Goal: Task Accomplishment & Management: Manage account settings

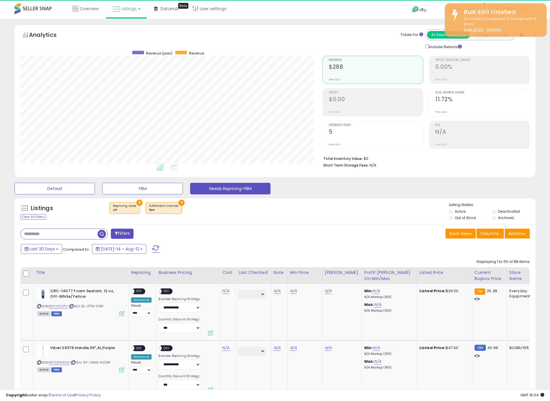
select select "**"
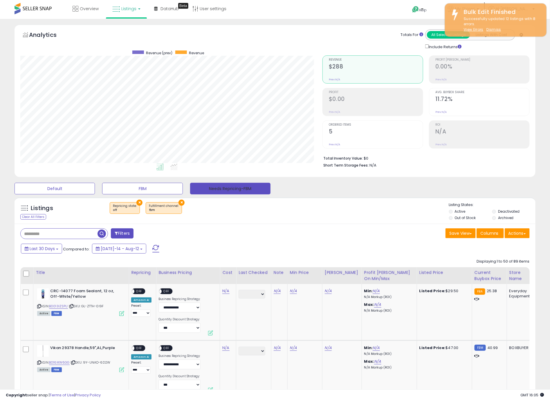
click at [211, 193] on button "Needs Repricing-FBM" at bounding box center [230, 189] width 80 height 12
click at [38, 307] on icon at bounding box center [39, 306] width 4 height 3
click at [234, 291] on td "N/A" at bounding box center [228, 312] width 16 height 57
click at [226, 292] on link "N/A" at bounding box center [225, 291] width 7 height 6
type input "*****"
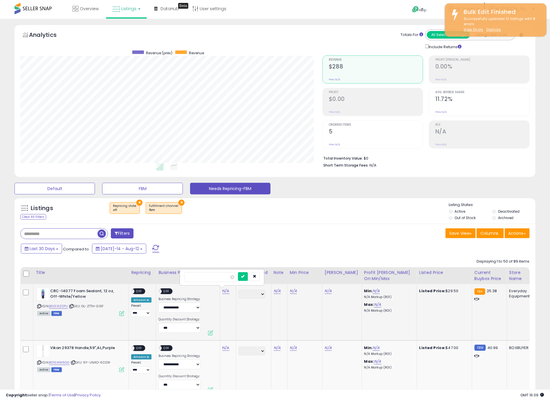
click button "submit" at bounding box center [243, 276] width 10 height 9
click at [139, 289] on span "OFF" at bounding box center [138, 291] width 9 height 5
click at [169, 292] on span "OFF" at bounding box center [166, 291] width 9 height 5
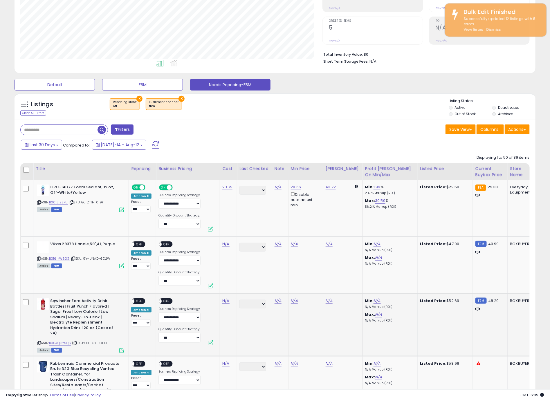
scroll to position [127, 0]
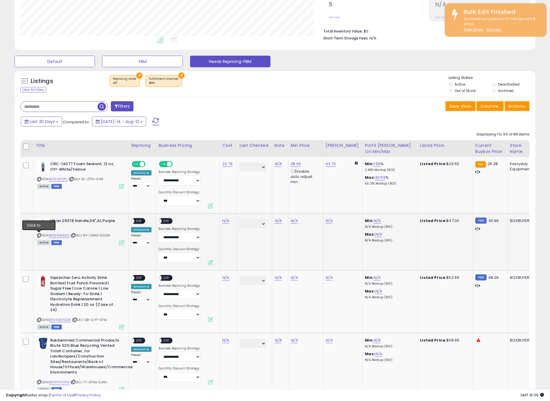
click at [40, 235] on icon at bounding box center [39, 235] width 4 height 3
click at [225, 222] on link "N/A" at bounding box center [225, 221] width 7 height 6
type input "*****"
click button "submit" at bounding box center [243, 206] width 10 height 9
click at [136, 224] on div "**********" at bounding box center [141, 232] width 20 height 28
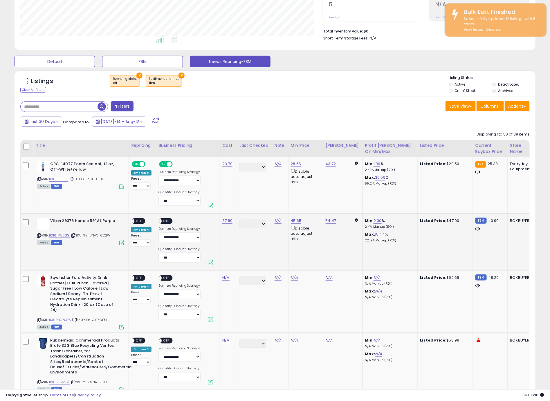
click at [137, 220] on span "OFF" at bounding box center [138, 221] width 9 height 5
click at [161, 222] on div "ON OFF" at bounding box center [157, 221] width 14 height 5
click at [166, 221] on span "OFF" at bounding box center [166, 221] width 9 height 5
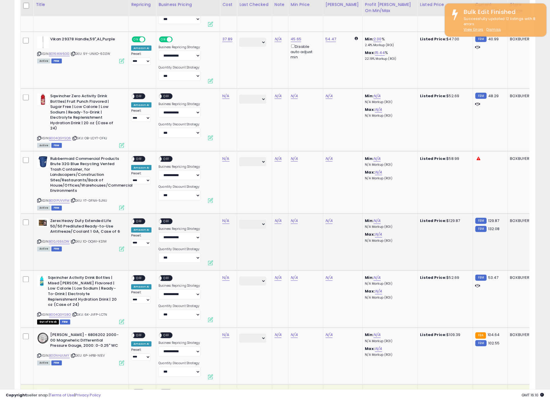
scroll to position [308, 0]
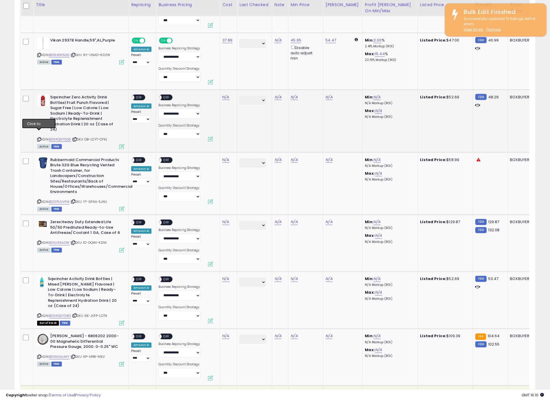
click at [40, 138] on icon at bounding box center [39, 139] width 4 height 3
click at [227, 98] on link "N/A" at bounding box center [225, 97] width 7 height 6
type input "*****"
click at [251, 87] on div at bounding box center [249, 83] width 22 height 10
click at [245, 84] on icon "submit" at bounding box center [242, 81] width 3 height 3
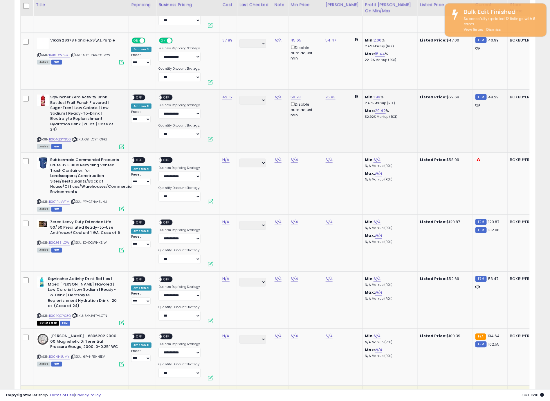
click at [141, 98] on span "OFF" at bounding box center [138, 97] width 9 height 5
click at [164, 100] on div "ON OFF" at bounding box center [166, 97] width 14 height 6
click at [161, 100] on div "ON OFF" at bounding box center [166, 97] width 14 height 6
click at [166, 99] on span "OFF" at bounding box center [166, 97] width 9 height 5
click at [39, 200] on icon at bounding box center [39, 201] width 4 height 3
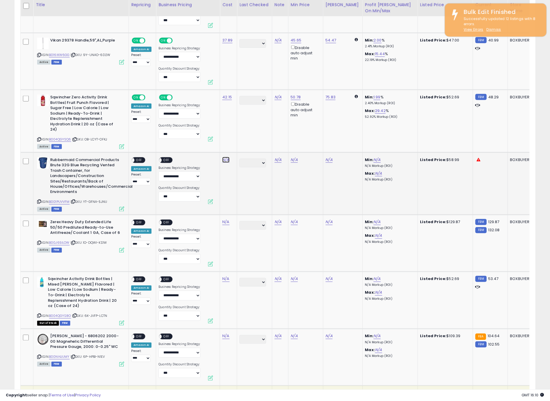
click at [225, 157] on link "N/A" at bounding box center [225, 160] width 7 height 6
type input "*****"
click button "submit" at bounding box center [243, 139] width 10 height 9
click at [135, 158] on div "ON OFF" at bounding box center [130, 160] width 14 height 5
click at [150, 157] on div "**********" at bounding box center [141, 171] width 20 height 28
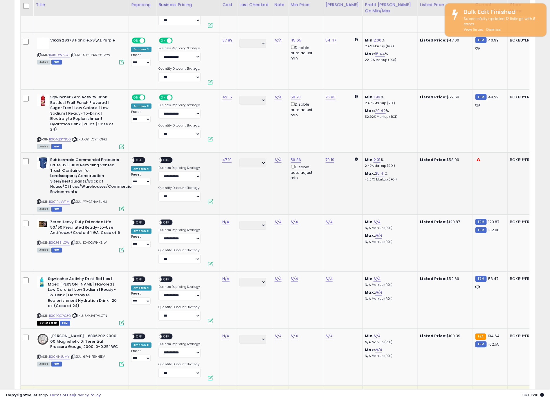
click at [141, 158] on span "OFF" at bounding box center [138, 160] width 9 height 5
click at [167, 158] on span "OFF" at bounding box center [166, 160] width 9 height 5
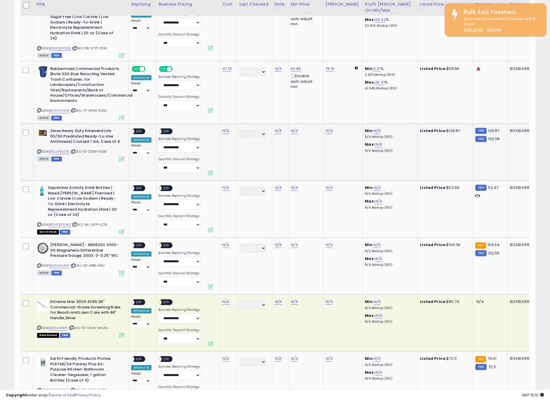
scroll to position [400, 0]
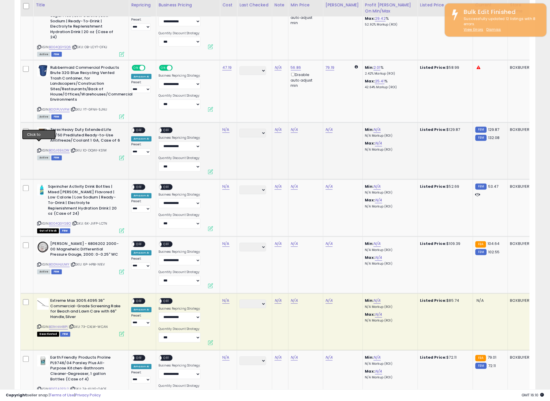
click at [39, 149] on icon at bounding box center [39, 150] width 4 height 3
click at [226, 127] on link "N/A" at bounding box center [225, 130] width 7 height 6
type input "*****"
click button "submit" at bounding box center [243, 109] width 10 height 9
click at [141, 128] on span "OFF" at bounding box center [138, 130] width 9 height 5
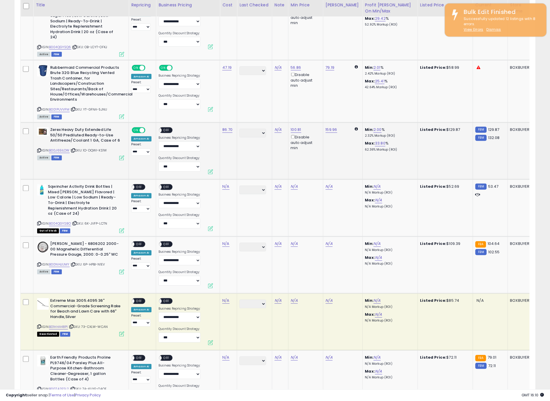
click at [163, 128] on span "OFF" at bounding box center [166, 130] width 9 height 5
click at [38, 222] on icon at bounding box center [39, 223] width 4 height 3
click at [226, 184] on link "N/A" at bounding box center [225, 187] width 7 height 6
type input "*****"
click button "submit" at bounding box center [243, 166] width 10 height 9
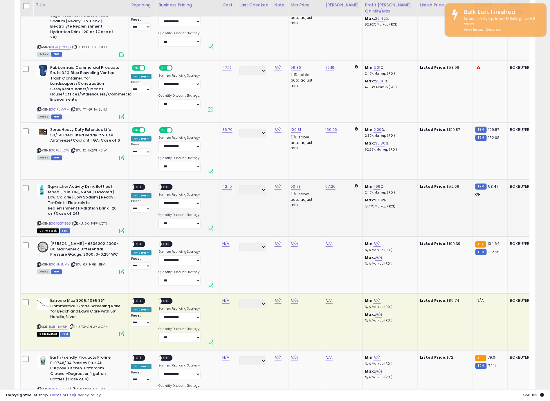
click at [135, 185] on span "OFF" at bounding box center [138, 187] width 9 height 5
click at [159, 185] on span at bounding box center [159, 187] width 5 height 5
click at [164, 185] on span "OFF" at bounding box center [166, 187] width 9 height 5
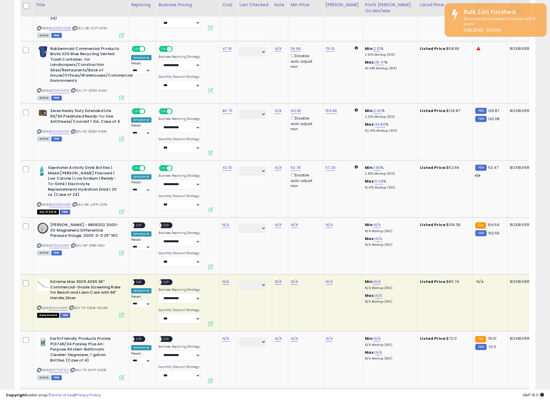
scroll to position [522, 0]
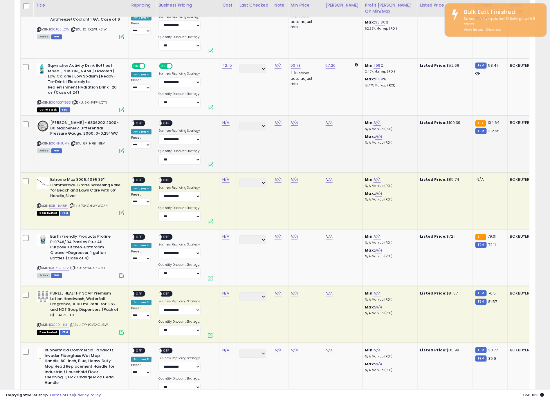
click at [39, 142] on icon at bounding box center [39, 143] width 4 height 3
click at [224, 120] on link "N/A" at bounding box center [225, 123] width 7 height 6
type input "*****"
click button "submit" at bounding box center [243, 101] width 10 height 9
click at [140, 121] on span "OFF" at bounding box center [138, 123] width 9 height 5
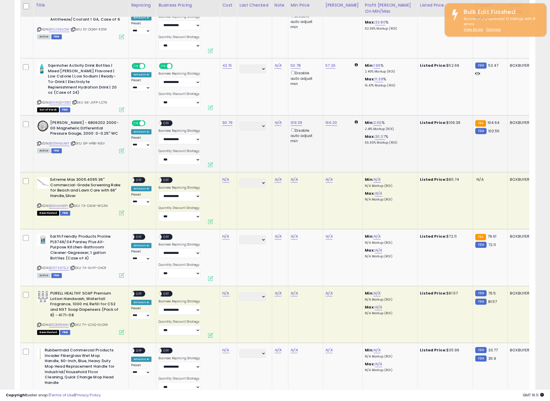
click at [166, 121] on span "OFF" at bounding box center [166, 123] width 9 height 5
click at [38, 204] on icon at bounding box center [39, 205] width 4 height 3
click at [225, 176] on td "N/A" at bounding box center [228, 200] width 17 height 57
click at [225, 177] on link "N/A" at bounding box center [225, 180] width 7 height 6
type input "*****"
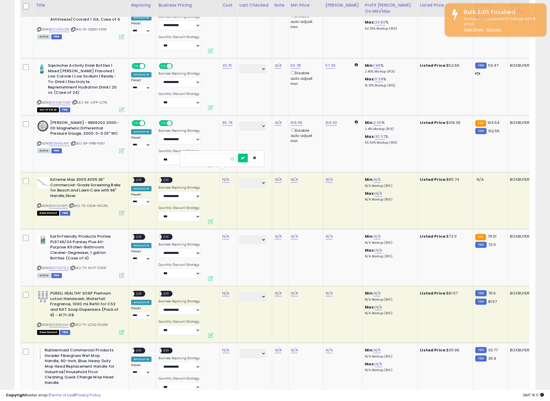
click button "submit" at bounding box center [243, 158] width 10 height 9
click at [136, 178] on span "OFF" at bounding box center [138, 180] width 9 height 5
click at [169, 178] on span "OFF" at bounding box center [166, 180] width 9 height 5
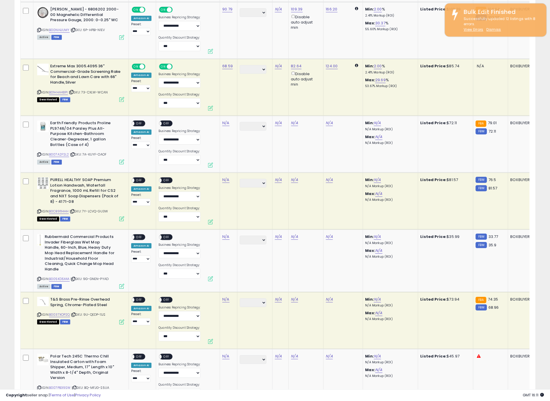
scroll to position [636, 0]
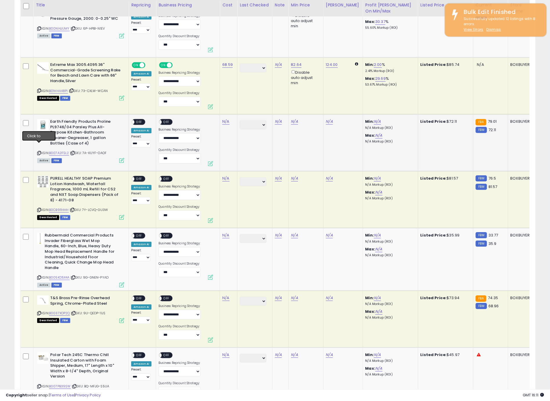
click at [39, 152] on icon at bounding box center [39, 153] width 4 height 3
click at [224, 119] on link "N/A" at bounding box center [225, 122] width 7 height 6
type input "*****"
click button "submit" at bounding box center [243, 100] width 10 height 9
click at [143, 120] on span "OFF" at bounding box center [138, 122] width 9 height 5
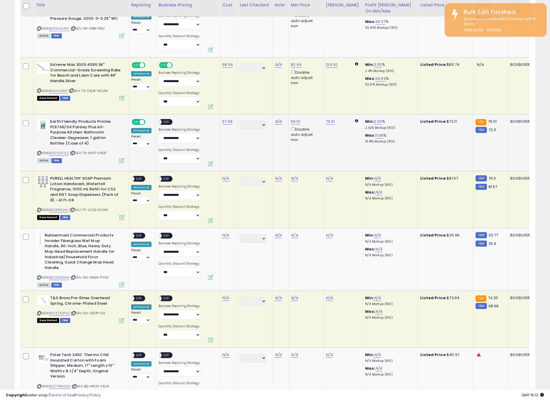
click at [166, 120] on span "OFF" at bounding box center [166, 122] width 9 height 5
click at [39, 208] on icon at bounding box center [39, 209] width 4 height 3
click at [226, 176] on link "N/A" at bounding box center [225, 179] width 7 height 6
type input "*****"
click button "submit" at bounding box center [243, 156] width 10 height 9
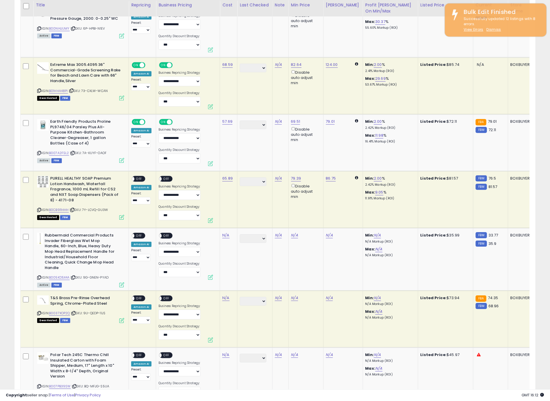
click at [141, 177] on span "OFF" at bounding box center [138, 179] width 9 height 5
click at [169, 177] on span "OFF" at bounding box center [166, 179] width 9 height 5
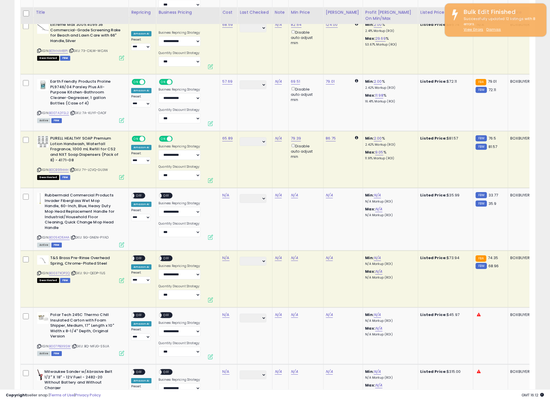
scroll to position [687, 0]
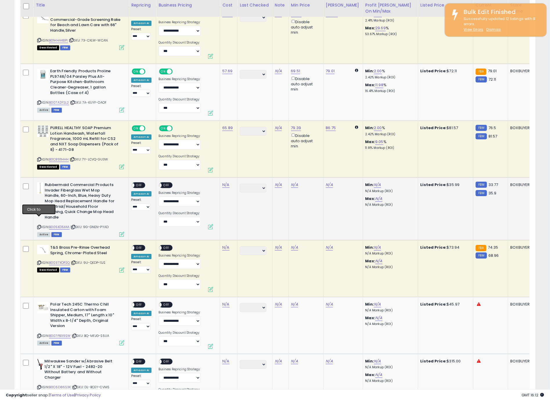
click at [39, 226] on icon at bounding box center [39, 227] width 4 height 3
click at [224, 180] on td "N/A" at bounding box center [228, 209] width 17 height 63
click at [224, 182] on link "N/A" at bounding box center [225, 185] width 7 height 6
type input "*****"
click button "submit" at bounding box center [243, 162] width 10 height 9
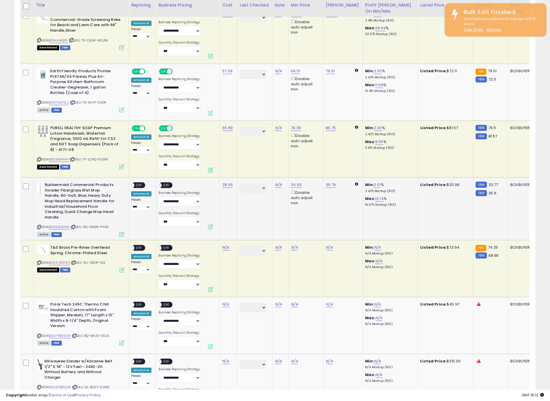
click at [139, 183] on span "OFF" at bounding box center [138, 185] width 9 height 5
click at [165, 183] on span "OFF" at bounding box center [166, 185] width 9 height 5
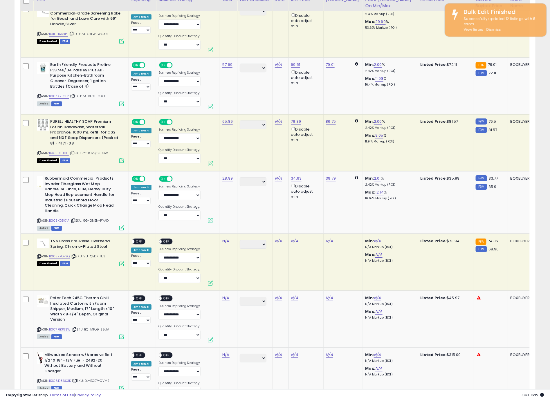
scroll to position [738, 0]
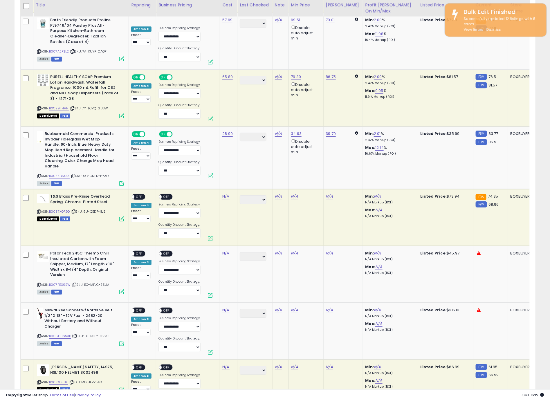
click at [38, 200] on div "ASIN: B0037XOP2Q | SKU: 9U-QEDP-11JS Deactivated FBM" at bounding box center [80, 207] width 87 height 27
click at [39, 210] on icon at bounding box center [39, 211] width 4 height 3
click at [227, 194] on link "N/A" at bounding box center [225, 197] width 7 height 6
type input "*****"
click button "submit" at bounding box center [243, 174] width 10 height 9
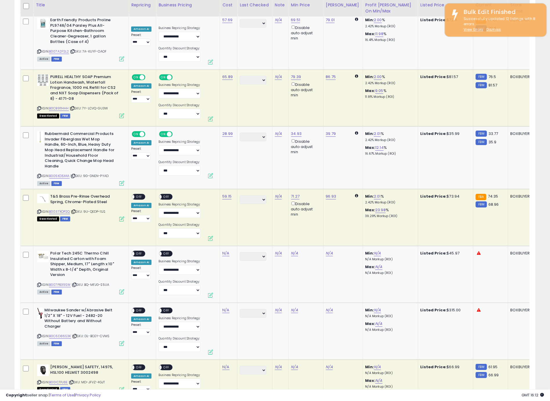
click at [136, 195] on div "ON OFF" at bounding box center [130, 197] width 14 height 5
click at [139, 195] on span "OFF" at bounding box center [138, 197] width 9 height 5
click at [166, 195] on span "OFF" at bounding box center [166, 197] width 9 height 5
click at [39, 283] on icon at bounding box center [39, 284] width 4 height 3
click at [226, 251] on link "N/A" at bounding box center [225, 254] width 7 height 6
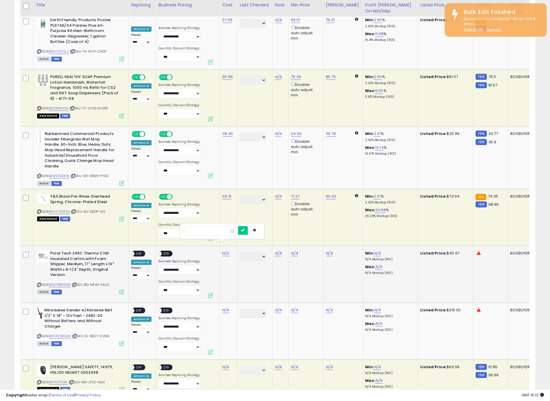
type input "*****"
click button "submit" at bounding box center [243, 230] width 10 height 9
click at [143, 251] on span "OFF" at bounding box center [138, 253] width 9 height 5
click at [167, 251] on span "OFF" at bounding box center [166, 253] width 9 height 5
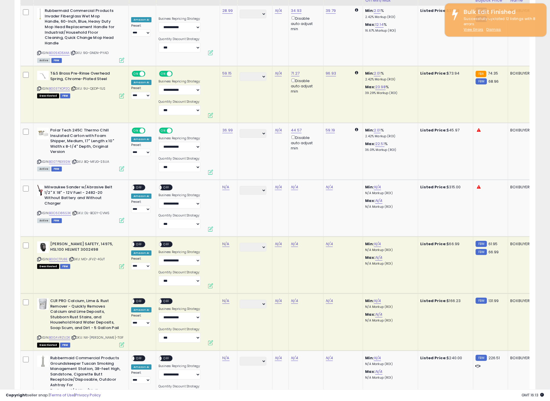
scroll to position [863, 0]
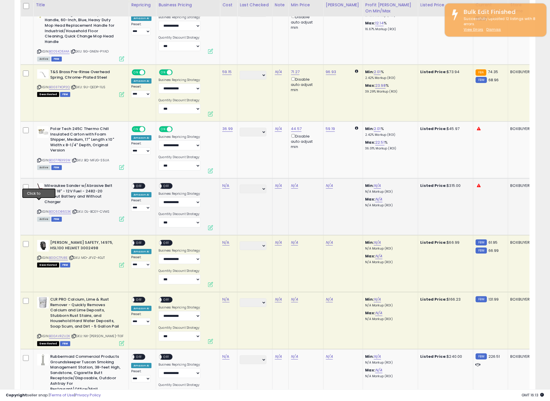
click at [39, 210] on icon at bounding box center [39, 211] width 4 height 3
click at [228, 183] on link "N/A" at bounding box center [225, 186] width 7 height 6
click button "submit" at bounding box center [243, 162] width 10 height 9
click at [138, 184] on span "OFF" at bounding box center [138, 186] width 9 height 5
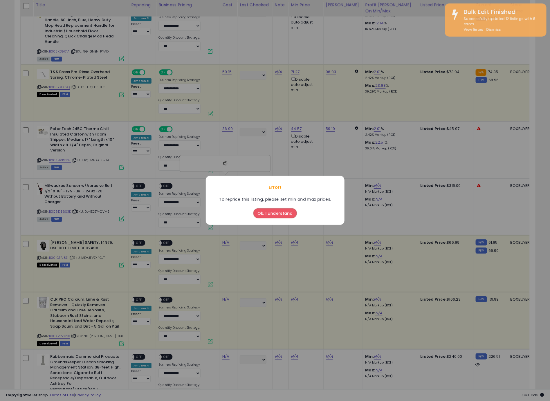
click at [268, 213] on button "Ok, I understand" at bounding box center [275, 214] width 44 height 10
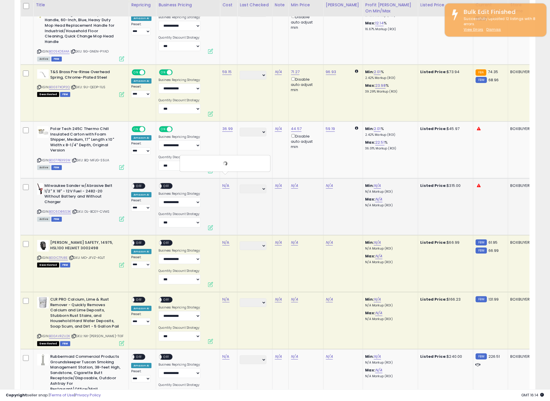
click at [228, 163] on div at bounding box center [225, 163] width 82 height 10
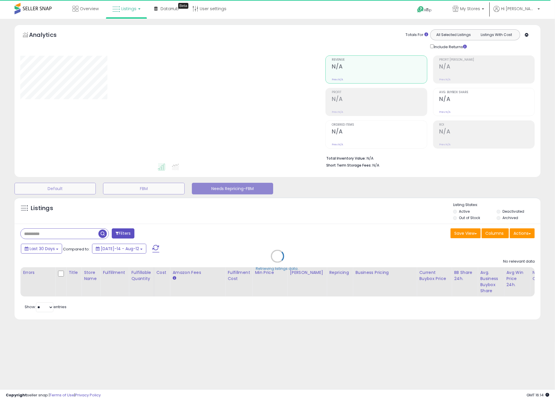
select select "**"
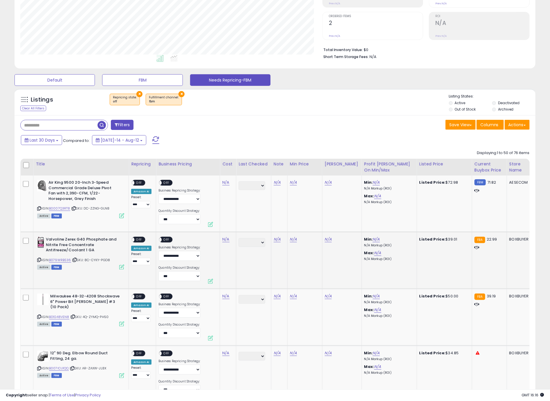
scroll to position [128, 0]
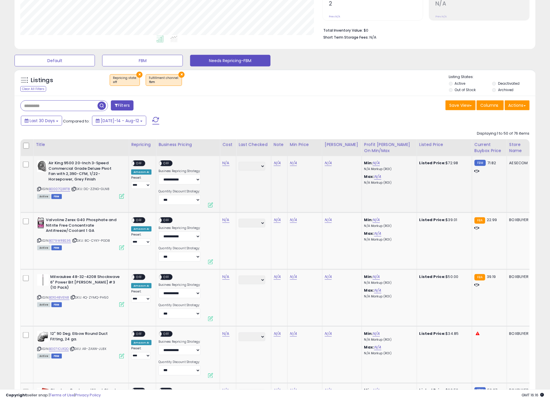
click at [39, 190] on icon at bounding box center [39, 189] width 4 height 3
click at [224, 166] on link "N/A" at bounding box center [225, 163] width 7 height 6
type input "*****"
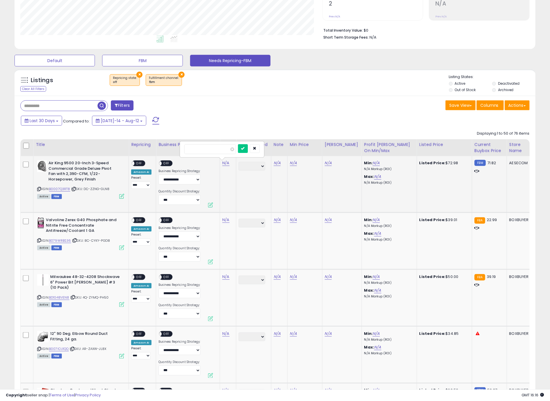
click button "submit" at bounding box center [243, 148] width 10 height 9
click at [139, 164] on span "OFF" at bounding box center [138, 163] width 9 height 5
click at [170, 161] on div "ON OFF" at bounding box center [168, 164] width 19 height 7
click at [168, 164] on span "OFF" at bounding box center [166, 163] width 9 height 5
click at [85, 217] on td "Valvoline Zerex G40 Phosphate and Nitrite Free Concentrate Antifreeze/Coolant 1…" at bounding box center [81, 241] width 96 height 57
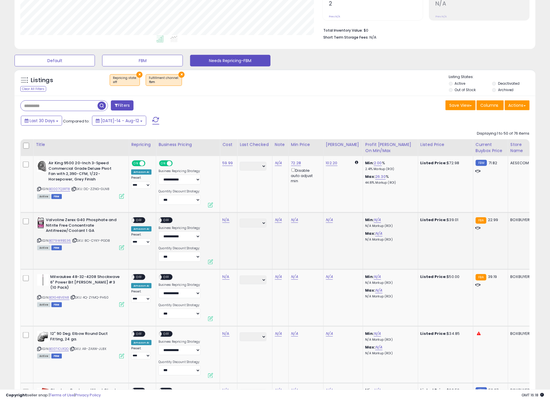
click at [39, 242] on icon at bounding box center [39, 240] width 4 height 3
click at [227, 221] on link "N/A" at bounding box center [225, 220] width 7 height 6
type input "*****"
click button "submit" at bounding box center [243, 205] width 10 height 9
click at [140, 220] on span "OFF" at bounding box center [138, 220] width 9 height 5
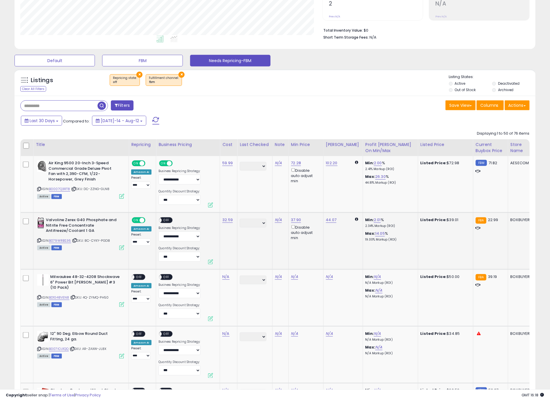
click at [167, 220] on span "OFF" at bounding box center [166, 220] width 9 height 5
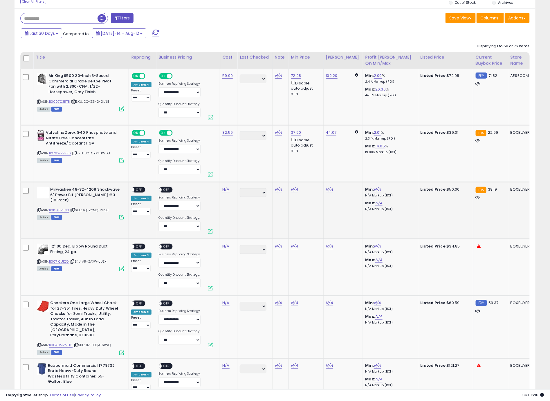
scroll to position [252, 0]
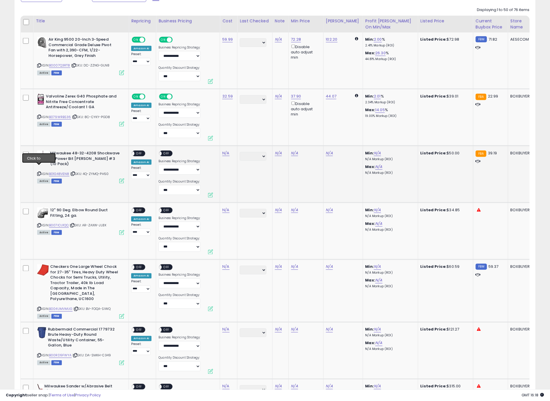
click at [39, 172] on icon at bounding box center [39, 173] width 4 height 3
click at [226, 154] on link "N/A" at bounding box center [225, 153] width 7 height 6
type input "*****"
click button "submit" at bounding box center [243, 138] width 10 height 9
click at [133, 156] on div "ON OFF" at bounding box center [139, 153] width 14 height 6
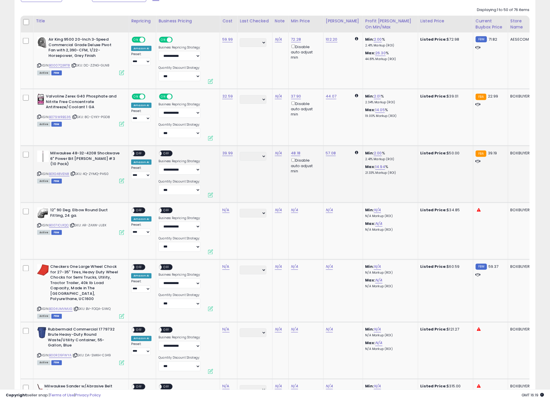
click at [165, 153] on span "OFF" at bounding box center [166, 153] width 9 height 5
click at [141, 153] on span "OFF" at bounding box center [138, 153] width 9 height 5
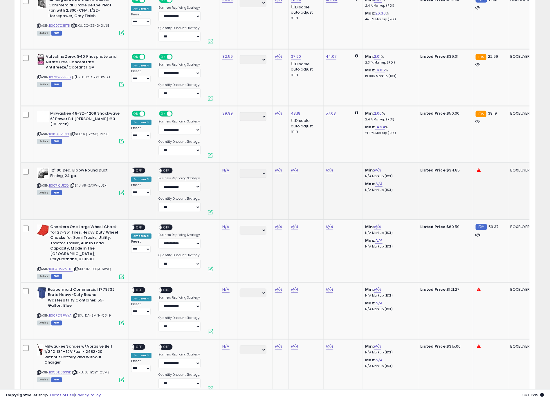
scroll to position [300, 0]
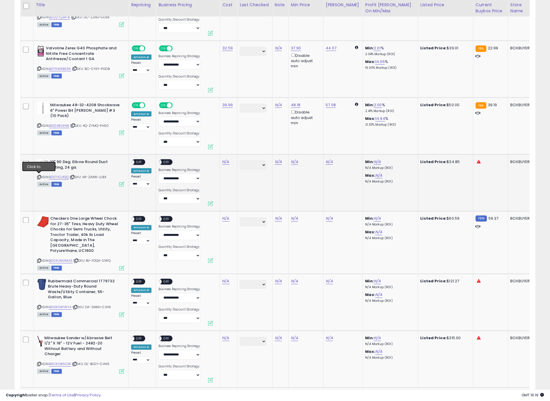
click at [39, 177] on icon at bounding box center [39, 177] width 4 height 3
click at [225, 163] on link "N/A" at bounding box center [225, 162] width 7 height 6
type input "*****"
click button "submit" at bounding box center [243, 147] width 10 height 9
click at [138, 162] on span "OFF" at bounding box center [138, 162] width 9 height 5
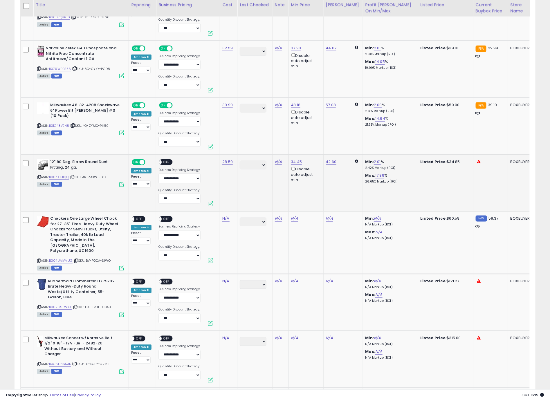
click at [168, 161] on span "OFF" at bounding box center [166, 162] width 9 height 5
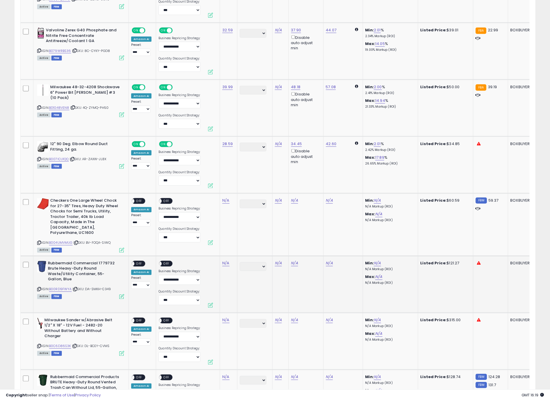
scroll to position [412, 0]
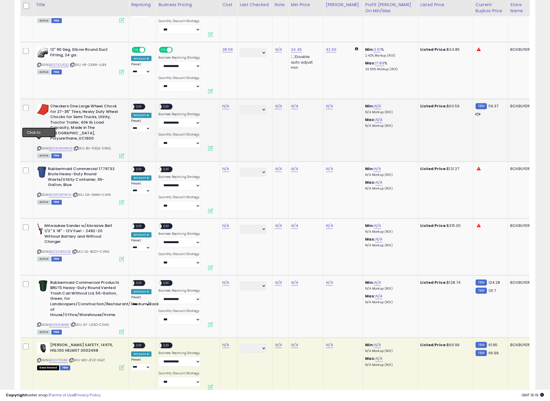
click at [39, 147] on icon at bounding box center [39, 148] width 4 height 3
click at [227, 105] on link "N/A" at bounding box center [225, 107] width 7 height 6
type input "*****"
click button "submit" at bounding box center [243, 91] width 10 height 9
click at [144, 107] on div "ON OFF" at bounding box center [139, 107] width 14 height 6
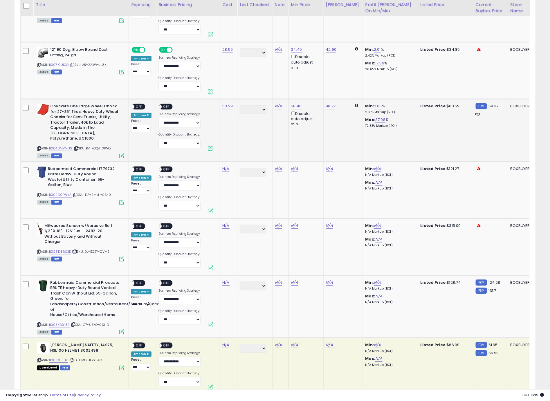
click at [168, 105] on span "OFF" at bounding box center [166, 107] width 9 height 5
click at [145, 103] on td "**********" at bounding box center [142, 130] width 27 height 63
click at [141, 106] on span "OFF" at bounding box center [138, 107] width 9 height 5
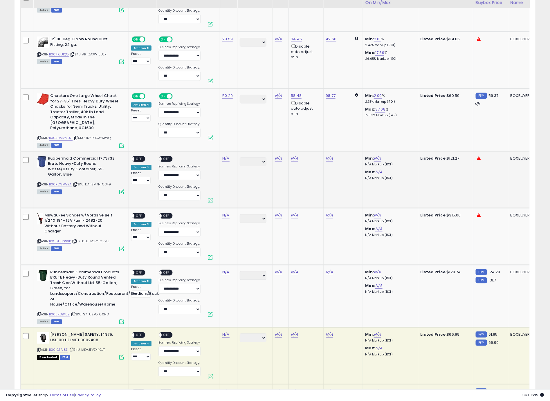
scroll to position [460, 0]
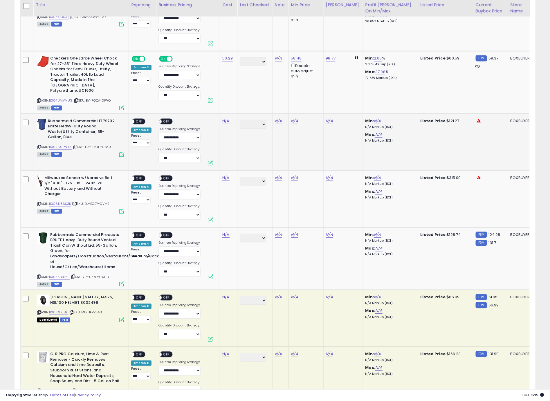
click at [39, 146] on icon at bounding box center [39, 147] width 4 height 3
click at [228, 119] on td "N/A" at bounding box center [228, 142] width 17 height 57
click at [226, 118] on link "N/A" at bounding box center [225, 121] width 7 height 6
type input "*****"
click button "submit" at bounding box center [243, 100] width 10 height 9
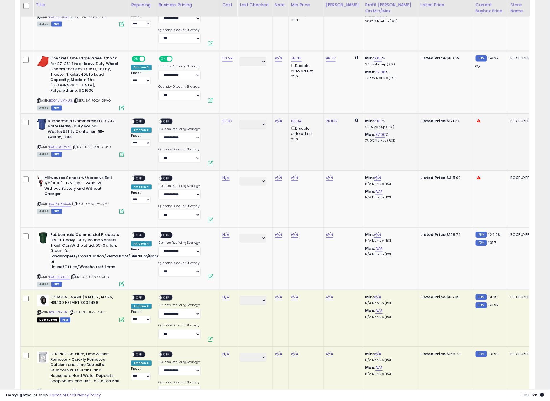
click at [137, 119] on span "OFF" at bounding box center [138, 121] width 9 height 5
click at [165, 119] on span "OFF" at bounding box center [166, 121] width 9 height 5
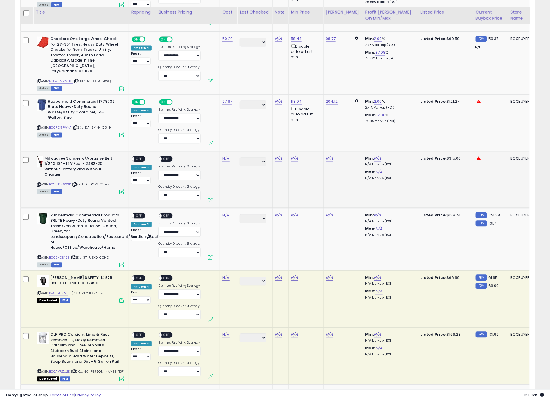
scroll to position [506, 0]
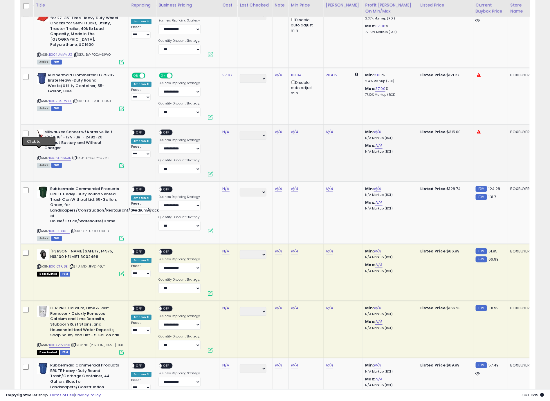
click at [39, 157] on icon at bounding box center [39, 158] width 4 height 3
click at [228, 128] on td "N/A" at bounding box center [228, 153] width 17 height 57
click at [226, 129] on link "N/A" at bounding box center [225, 132] width 7 height 6
type input "******"
click button "submit" at bounding box center [243, 110] width 10 height 9
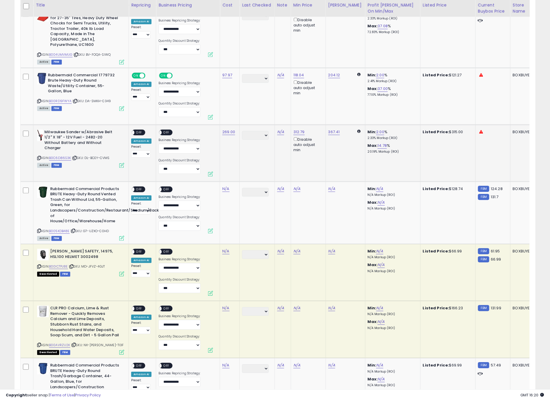
click at [143, 130] on span "OFF" at bounding box center [138, 132] width 9 height 5
click at [166, 130] on span "OFF" at bounding box center [166, 132] width 9 height 5
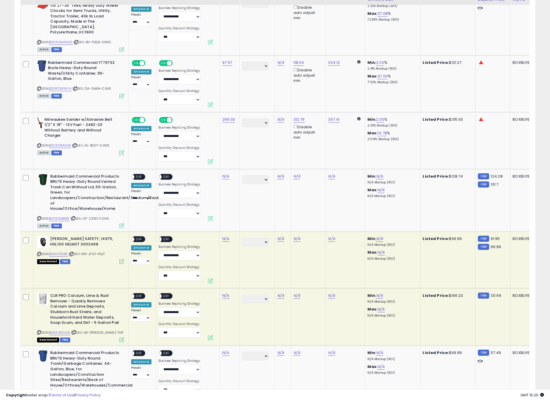
scroll to position [614, 0]
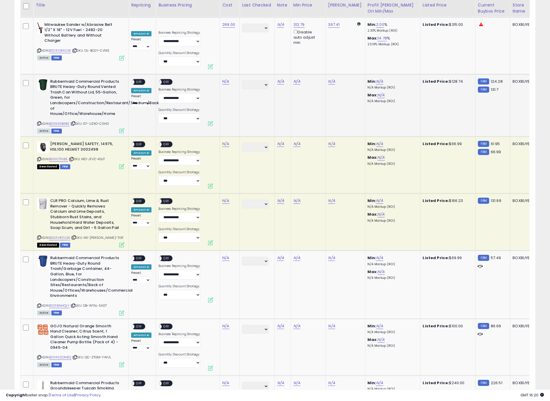
click at [41, 112] on div "ASIN: B005KDB48E | SKU: G7-UZXO-C0HD Active FBM" at bounding box center [80, 106] width 87 height 54
click at [40, 122] on icon at bounding box center [39, 123] width 4 height 3
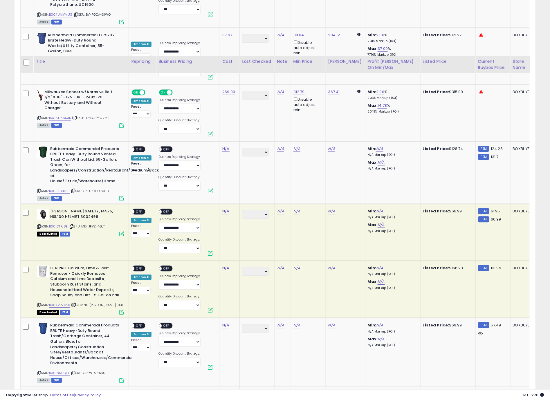
scroll to position [545, 0]
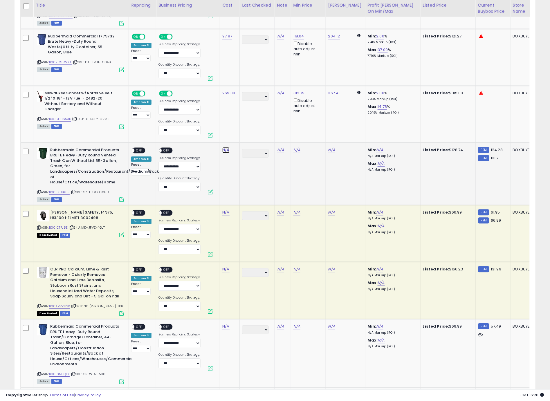
click at [224, 147] on link "N/A" at bounding box center [225, 150] width 7 height 6
type input "******"
click button "submit" at bounding box center [243, 128] width 10 height 9
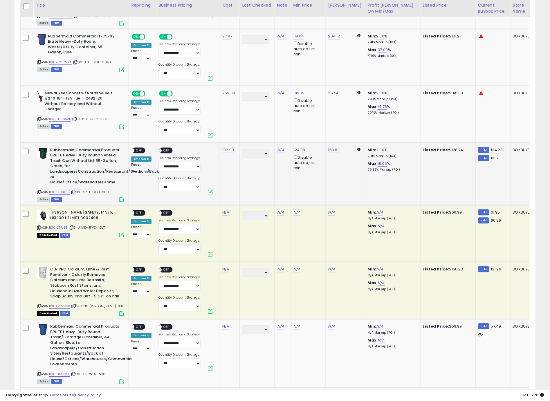
click at [141, 148] on span "OFF" at bounding box center [138, 150] width 9 height 5
click at [169, 148] on span "OFF" at bounding box center [166, 150] width 9 height 5
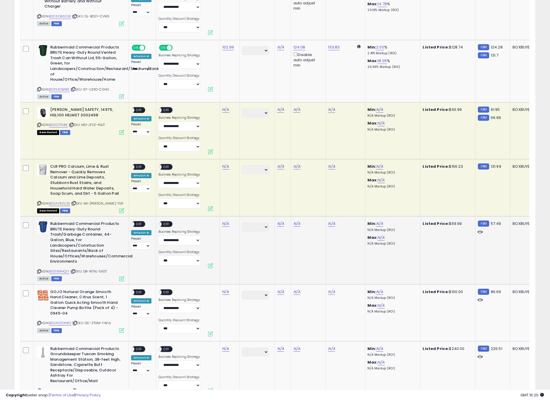
scroll to position [672, 0]
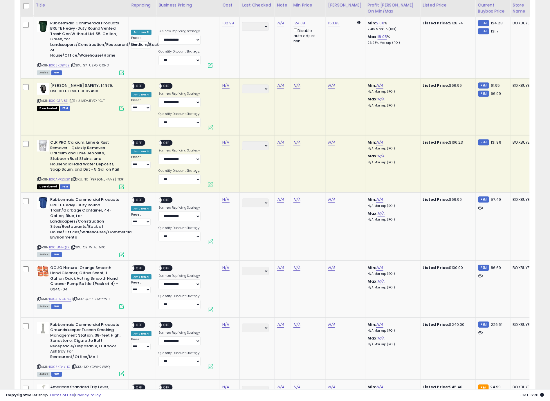
click at [40, 99] on icon at bounding box center [39, 100] width 4 height 3
click at [228, 83] on link "N/A" at bounding box center [225, 86] width 7 height 6
type input "*****"
click button "submit" at bounding box center [243, 58] width 10 height 9
click at [136, 84] on span "OFF" at bounding box center [138, 86] width 9 height 5
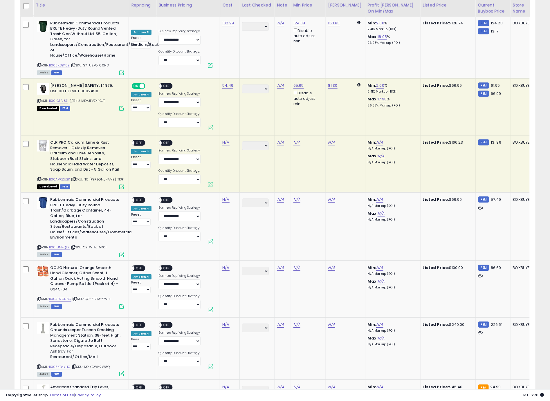
click at [164, 84] on span "OFF" at bounding box center [166, 86] width 9 height 5
click at [39, 178] on icon at bounding box center [39, 179] width 4 height 3
click at [226, 140] on link "N/A" at bounding box center [225, 143] width 7 height 6
type input "******"
click button "submit" at bounding box center [243, 115] width 10 height 9
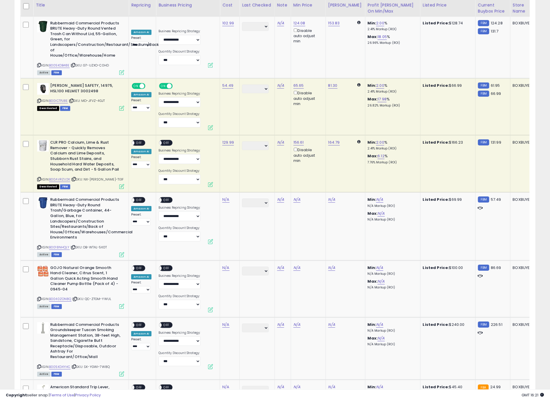
click at [136, 141] on div "ON OFF" at bounding box center [130, 143] width 14 height 5
click at [136, 141] on span "OFF" at bounding box center [138, 143] width 9 height 5
click at [157, 135] on td "**********" at bounding box center [188, 163] width 64 height 57
click at [167, 141] on span "OFF" at bounding box center [166, 143] width 9 height 5
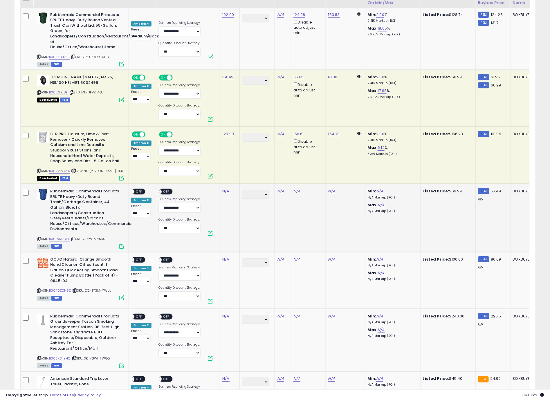
scroll to position [724, 0]
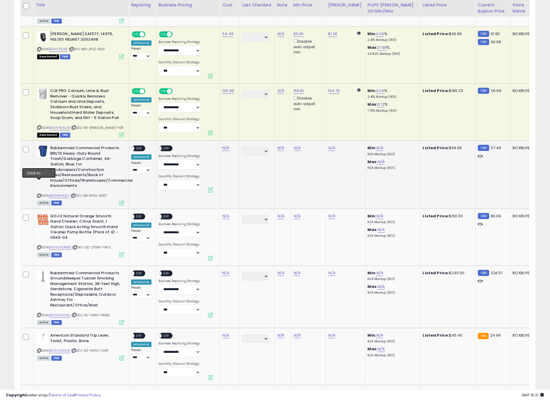
click at [41, 183] on div "ASIN: B0018NHQLY | SKU: OB-WTAL-5K0T Active FBM" at bounding box center [80, 174] width 87 height 59
click at [40, 194] on icon at bounding box center [39, 195] width 4 height 3
click at [226, 145] on link "N/A" at bounding box center [225, 148] width 7 height 6
type input "*****"
click button "submit" at bounding box center [243, 120] width 10 height 9
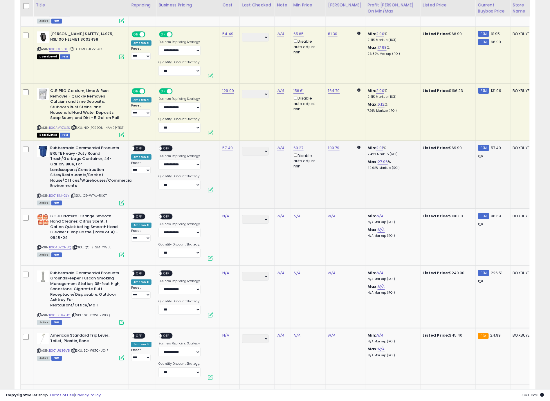
click at [141, 146] on span "OFF" at bounding box center [138, 148] width 9 height 5
click at [166, 146] on span "OFF" at bounding box center [166, 148] width 9 height 5
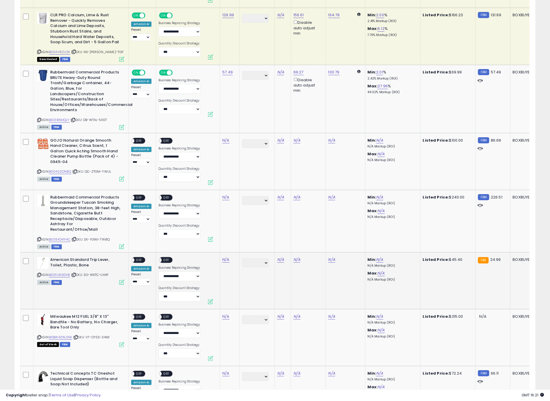
scroll to position [846, 0]
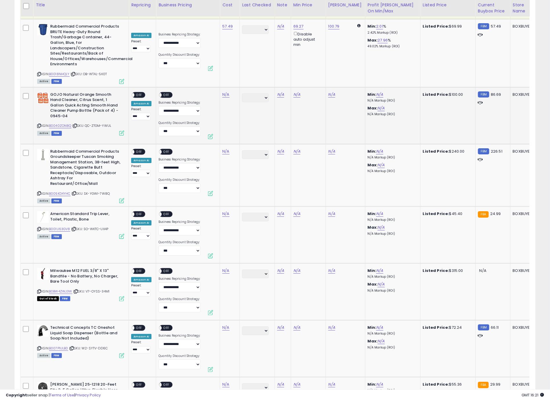
click at [48, 109] on div "ASIN: B0040ZON8Q | SKU: QC-ZTGM-YWUL Active FBM" at bounding box center [80, 113] width 87 height 43
click at [39, 124] on icon at bounding box center [39, 125] width 4 height 3
click at [227, 92] on link "N/A" at bounding box center [225, 95] width 7 height 6
type input "*****"
click button "submit" at bounding box center [243, 66] width 10 height 9
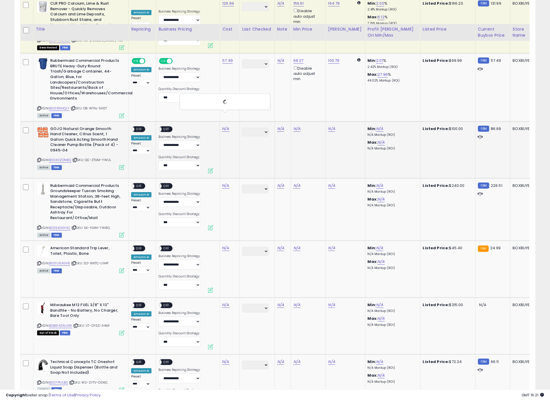
scroll to position [795, 0]
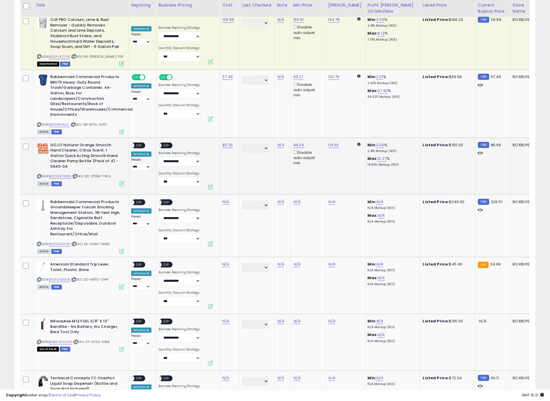
click at [141, 143] on span "OFF" at bounding box center [138, 145] width 9 height 5
click at [166, 143] on span "OFF" at bounding box center [166, 145] width 9 height 5
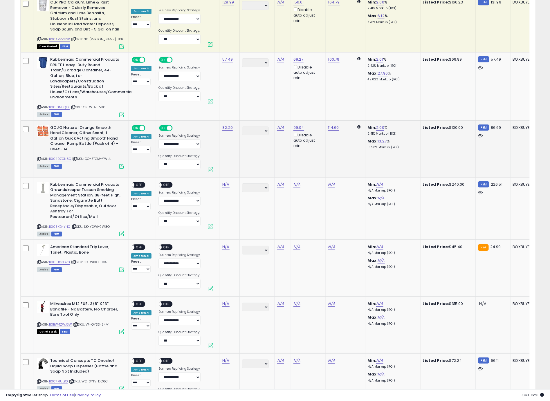
scroll to position [855, 0]
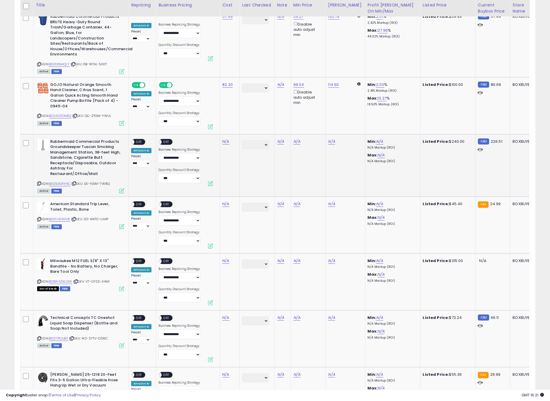
click at [39, 182] on icon at bounding box center [39, 183] width 4 height 3
click at [227, 139] on link "N/A" at bounding box center [225, 142] width 7 height 6
type input "******"
click button "submit" at bounding box center [243, 113] width 10 height 9
click at [134, 139] on div "ON OFF" at bounding box center [130, 141] width 14 height 5
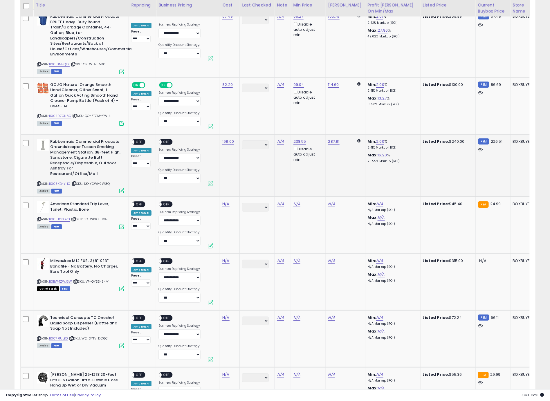
click at [147, 139] on div "**********" at bounding box center [141, 153] width 20 height 28
click at [144, 139] on div "ON OFF" at bounding box center [139, 142] width 14 height 6
click at [171, 139] on div "ON OFF" at bounding box center [166, 142] width 14 height 6
click at [136, 139] on div "ON OFF" at bounding box center [130, 141] width 14 height 5
click at [142, 139] on span "OFF" at bounding box center [138, 141] width 9 height 5
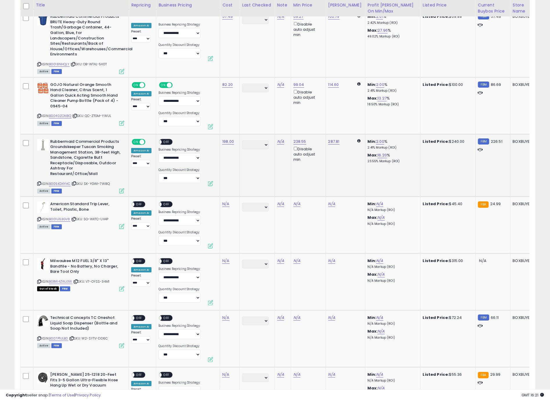
click at [171, 139] on div "ON OFF" at bounding box center [166, 142] width 14 height 6
click at [168, 139] on span "OFF" at bounding box center [166, 141] width 9 height 5
click at [39, 218] on icon at bounding box center [39, 219] width 4 height 3
click at [225, 201] on link "N/A" at bounding box center [225, 204] width 7 height 6
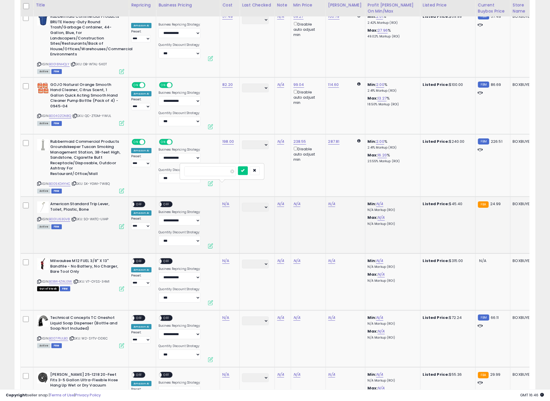
type input "*****"
click button "submit" at bounding box center [243, 170] width 10 height 9
click at [144, 202] on div "ON OFF" at bounding box center [139, 205] width 14 height 6
click at [163, 202] on div "ON OFF" at bounding box center [157, 204] width 14 height 5
click at [139, 202] on span "OFF" at bounding box center [138, 204] width 9 height 5
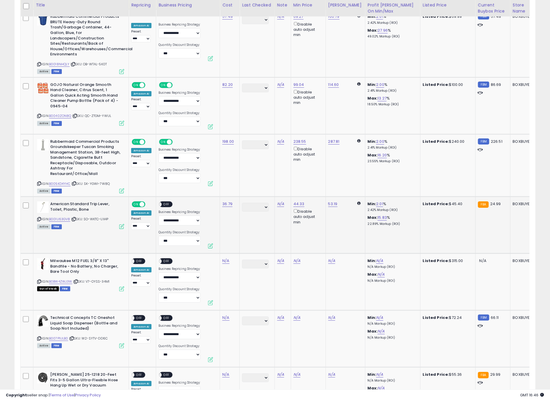
click at [165, 202] on span "OFF" at bounding box center [166, 204] width 9 height 5
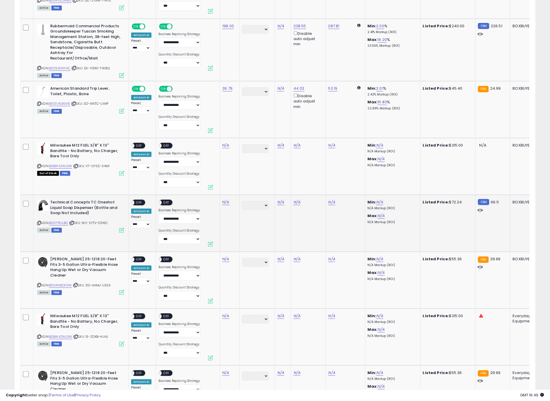
scroll to position [982, 0]
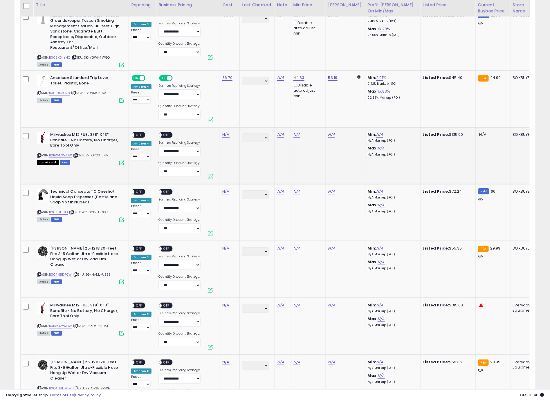
click at [39, 154] on icon at bounding box center [39, 155] width 4 height 3
click at [225, 132] on link "N/A" at bounding box center [225, 135] width 7 height 6
type input "******"
click button "submit" at bounding box center [243, 101] width 10 height 9
click at [141, 133] on span "OFF" at bounding box center [138, 135] width 9 height 5
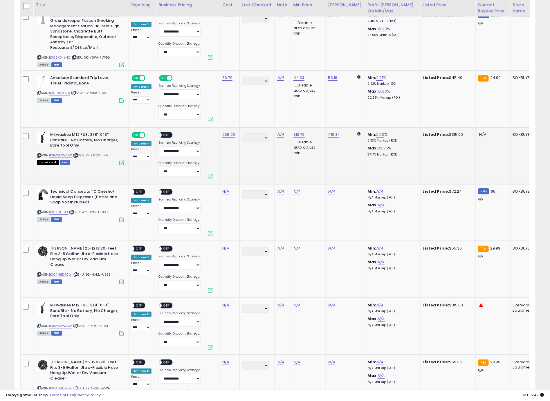
click at [162, 133] on div "ON OFF" at bounding box center [157, 135] width 14 height 5
click at [168, 133] on span "OFF" at bounding box center [166, 135] width 9 height 5
click at [39, 211] on icon at bounding box center [39, 212] width 4 height 3
click at [225, 189] on link "N/A" at bounding box center [225, 192] width 7 height 6
type input "*****"
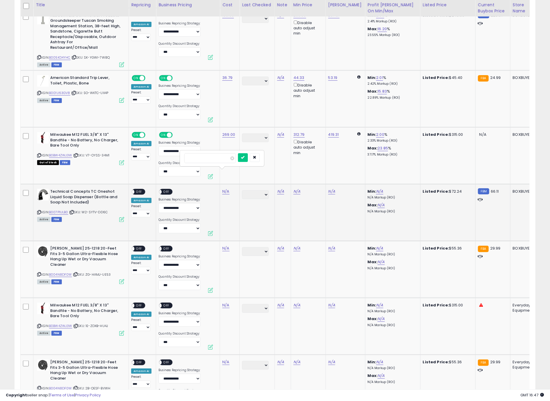
click button "submit" at bounding box center [243, 157] width 10 height 9
click at [142, 190] on span "OFF" at bounding box center [138, 192] width 9 height 5
click at [160, 190] on span at bounding box center [159, 192] width 5 height 5
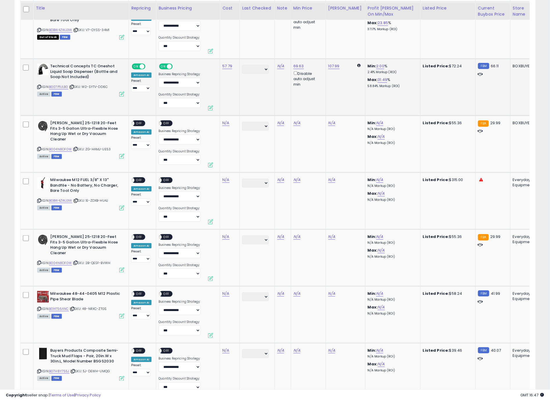
scroll to position [1110, 0]
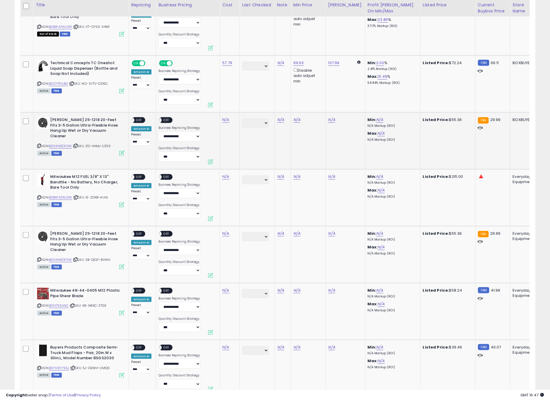
click at [39, 144] on icon at bounding box center [39, 145] width 4 height 3
click at [225, 117] on link "N/A" at bounding box center [225, 120] width 7 height 6
type input "*****"
click button "submit" at bounding box center [243, 85] width 10 height 9
click at [140, 118] on span "OFF" at bounding box center [138, 120] width 9 height 5
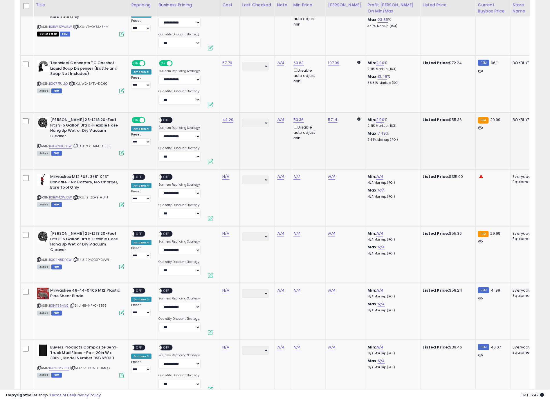
click at [162, 118] on span "OFF" at bounding box center [166, 120] width 9 height 5
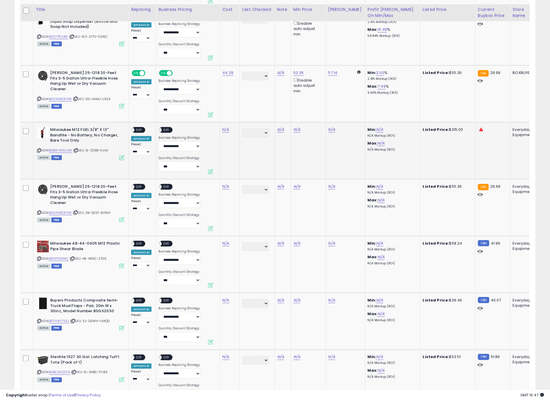
scroll to position [1168, 0]
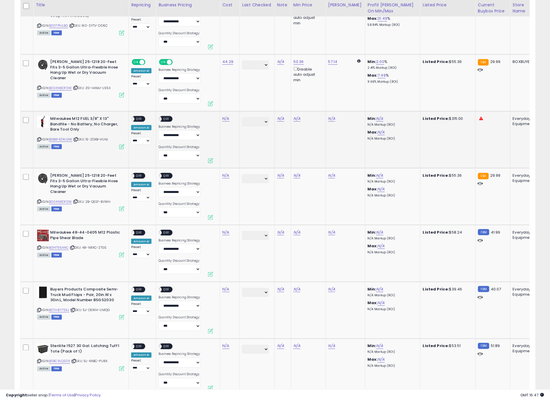
click at [39, 138] on icon at bounding box center [39, 139] width 4 height 3
click at [227, 116] on link "N/A" at bounding box center [225, 119] width 7 height 6
type input "******"
click button "submit" at bounding box center [243, 84] width 10 height 9
click at [145, 116] on div "**********" at bounding box center [141, 130] width 20 height 28
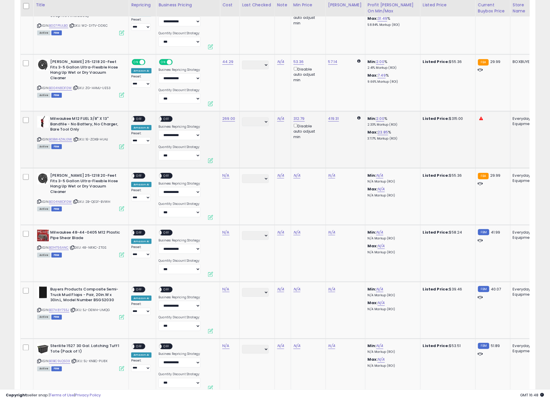
click at [163, 117] on span "OFF" at bounding box center [166, 119] width 9 height 5
click at [142, 117] on span "OFF" at bounding box center [138, 119] width 9 height 5
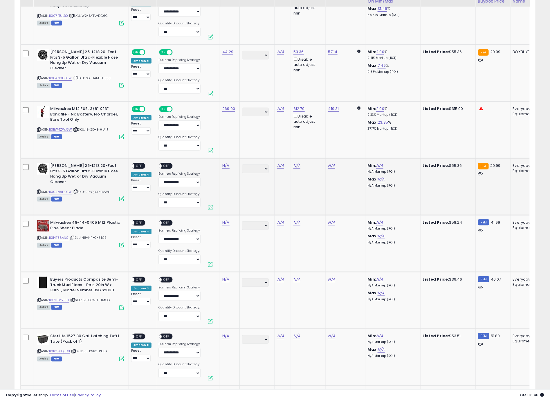
scroll to position [1217, 0]
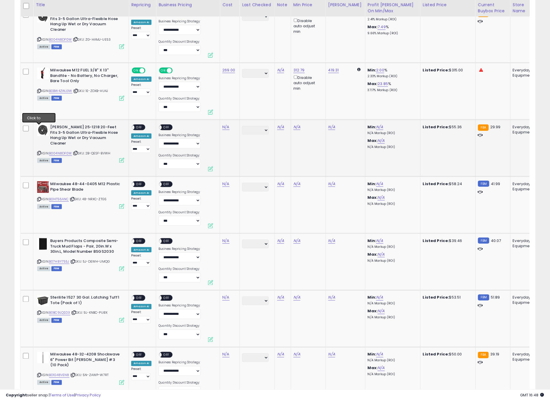
click at [40, 152] on icon at bounding box center [39, 153] width 4 height 3
click at [226, 124] on link "N/A" at bounding box center [225, 127] width 7 height 6
type input "*****"
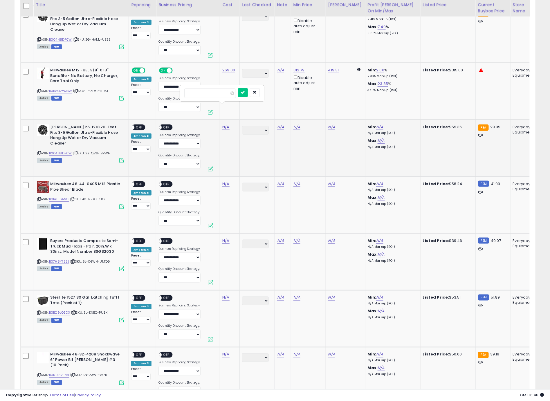
click button "submit" at bounding box center [243, 92] width 10 height 9
click at [146, 125] on div "**********" at bounding box center [141, 139] width 20 height 28
click at [144, 125] on div "ON OFF" at bounding box center [139, 128] width 14 height 6
click at [164, 125] on span "OFF" at bounding box center [166, 127] width 9 height 5
click at [127, 120] on td "Stanley 25-1218 20-Feet Fits 3-5 Gallon Ultra-Flexible Hose Hang Up Wet or Dry …" at bounding box center [81, 148] width 96 height 57
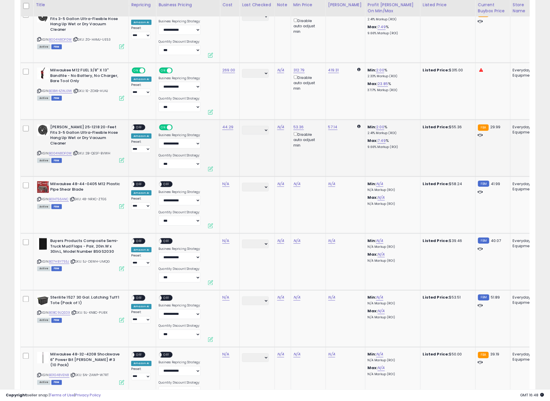
click at [140, 125] on span "OFF" at bounding box center [138, 127] width 9 height 5
click at [39, 198] on icon at bounding box center [39, 199] width 4 height 3
click at [224, 181] on link "N/A" at bounding box center [225, 184] width 7 height 6
type input "*****"
click button "submit" at bounding box center [243, 149] width 10 height 9
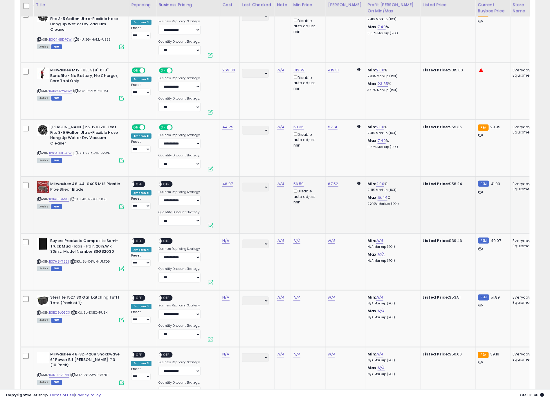
click at [141, 182] on span "OFF" at bounding box center [138, 184] width 9 height 5
click at [169, 182] on span "OFF" at bounding box center [166, 184] width 9 height 5
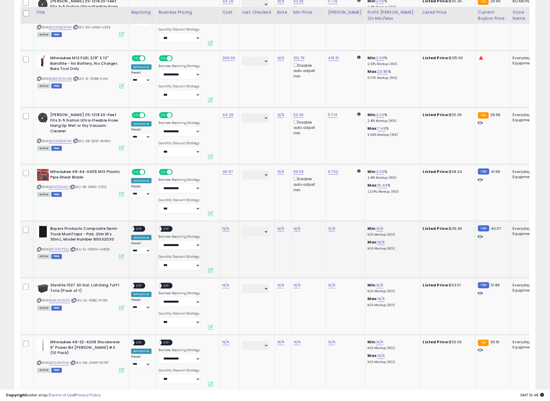
scroll to position [1269, 0]
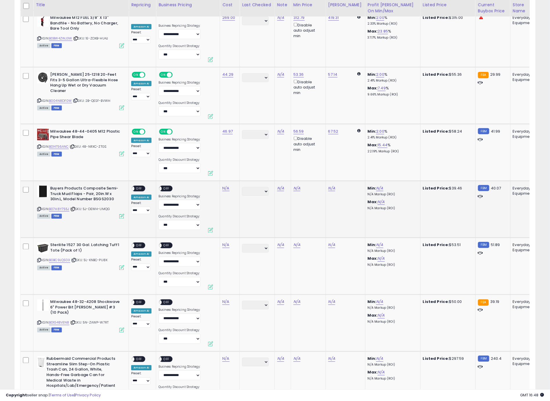
click at [40, 208] on icon at bounding box center [39, 209] width 4 height 3
click at [226, 186] on link "N/A" at bounding box center [225, 189] width 7 height 6
type input "*****"
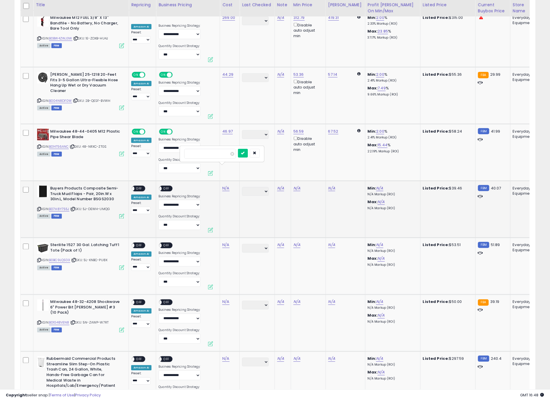
click button "submit" at bounding box center [243, 153] width 10 height 9
click at [143, 186] on div "ON OFF" at bounding box center [139, 189] width 14 height 6
click at [141, 186] on span "OFF" at bounding box center [138, 188] width 9 height 5
click at [173, 181] on td "**********" at bounding box center [188, 209] width 64 height 57
click at [172, 186] on div "ON OFF" at bounding box center [168, 189] width 19 height 7
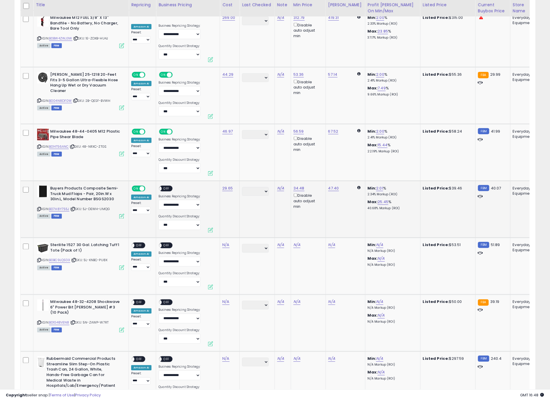
click at [170, 186] on div "ON OFF" at bounding box center [166, 189] width 14 height 6
click at [161, 186] on div "ON OFF" at bounding box center [157, 188] width 14 height 5
click at [166, 186] on span "OFF" at bounding box center [166, 188] width 9 height 5
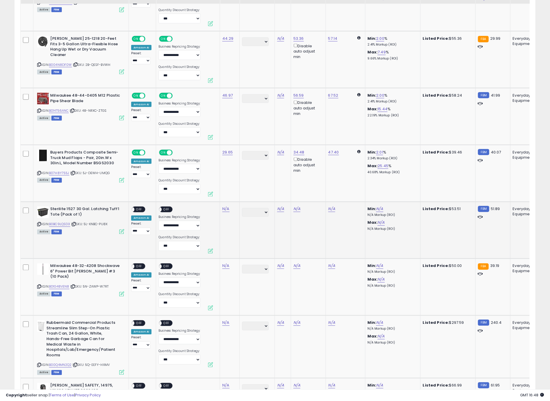
scroll to position [1325, 0]
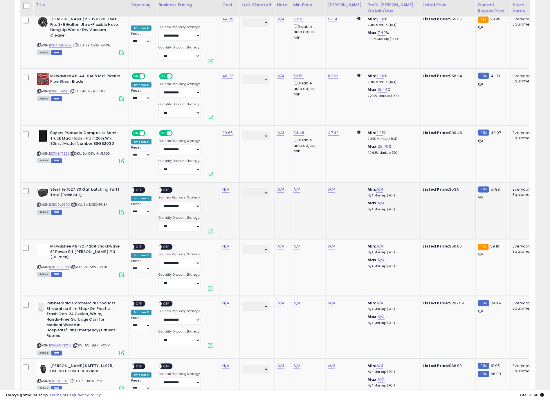
click at [37, 204] on icon at bounding box center [39, 205] width 4 height 3
click at [40, 204] on icon at bounding box center [39, 205] width 4 height 3
click at [225, 187] on link "N/A" at bounding box center [225, 190] width 7 height 6
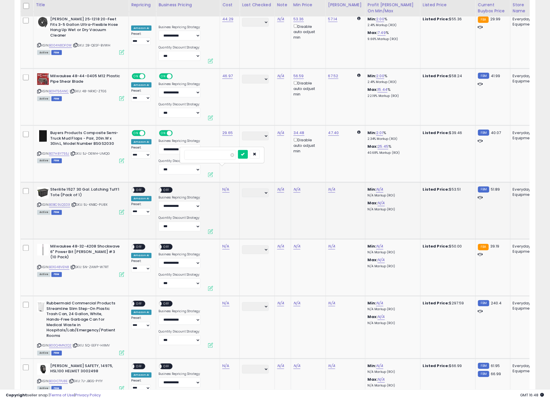
type input "*****"
click button "submit" at bounding box center [243, 154] width 10 height 9
click at [137, 188] on span "OFF" at bounding box center [138, 190] width 9 height 5
click at [164, 188] on span "OFF" at bounding box center [166, 190] width 9 height 5
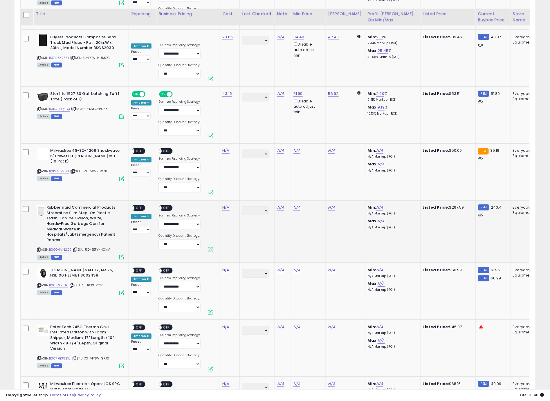
scroll to position [1438, 0]
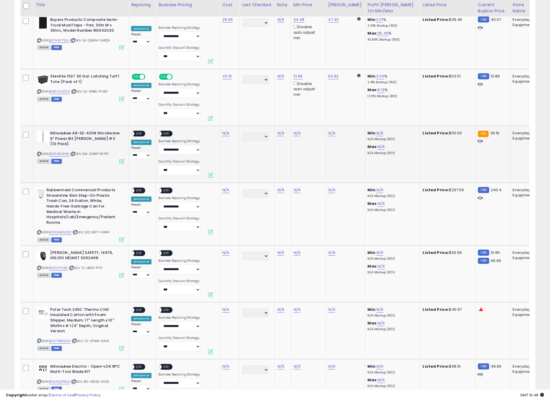
click at [39, 153] on icon at bounding box center [39, 154] width 4 height 3
click at [225, 131] on link "N/A" at bounding box center [225, 134] width 7 height 6
type input "*****"
click button "submit" at bounding box center [243, 98] width 10 height 9
click at [143, 132] on span "OFF" at bounding box center [138, 134] width 9 height 5
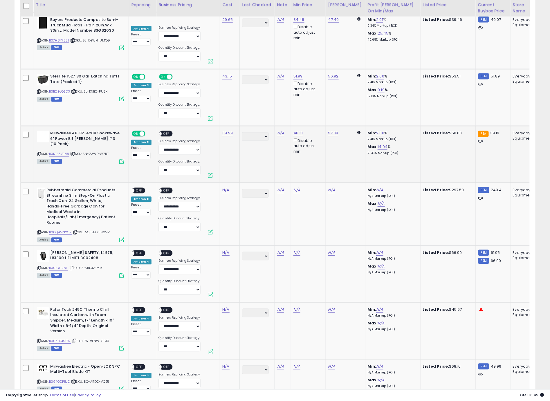
click at [164, 132] on span "OFF" at bounding box center [166, 134] width 9 height 5
click at [39, 231] on icon at bounding box center [39, 232] width 4 height 3
click at [229, 188] on div "N/A" at bounding box center [228, 190] width 13 height 5
click at [229, 188] on link "N/A" at bounding box center [225, 191] width 7 height 6
type input "******"
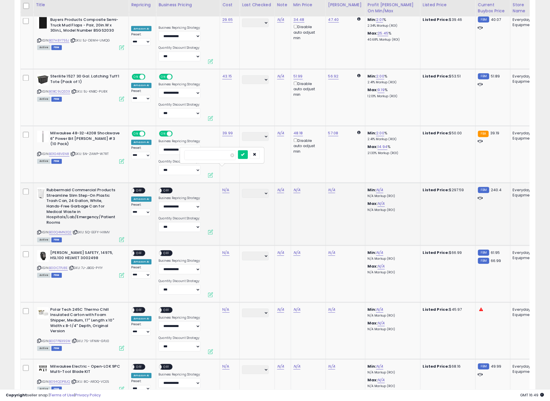
click button "submit" at bounding box center [243, 154] width 10 height 9
click at [141, 188] on span "OFF" at bounding box center [138, 190] width 9 height 5
click at [159, 188] on span at bounding box center [159, 190] width 5 height 5
click at [169, 188] on span "OFF" at bounding box center [166, 190] width 9 height 5
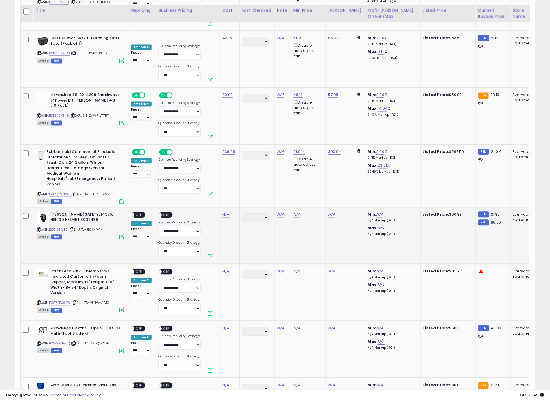
scroll to position [1487, 0]
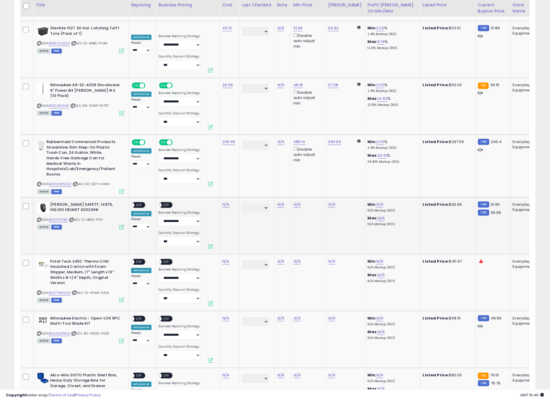
click at [40, 218] on icon at bounding box center [39, 219] width 4 height 3
click at [227, 202] on link "N/A" at bounding box center [225, 205] width 7 height 6
type input "*****"
click button "submit" at bounding box center [243, 168] width 10 height 9
click at [139, 202] on div "ON OFF" at bounding box center [139, 205] width 14 height 6
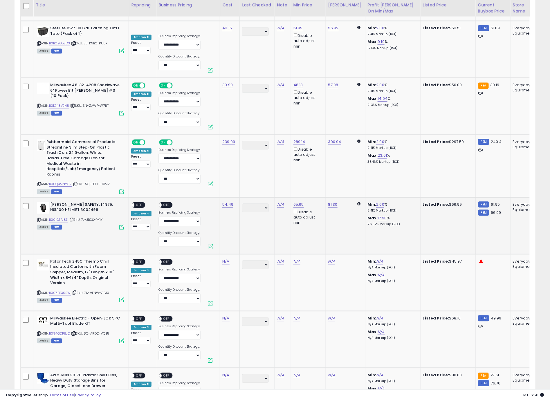
click at [145, 202] on div "ON OFF" at bounding box center [139, 205] width 14 height 6
click at [140, 202] on span "OFF" at bounding box center [138, 204] width 9 height 5
click at [169, 202] on span "OFF" at bounding box center [166, 204] width 9 height 5
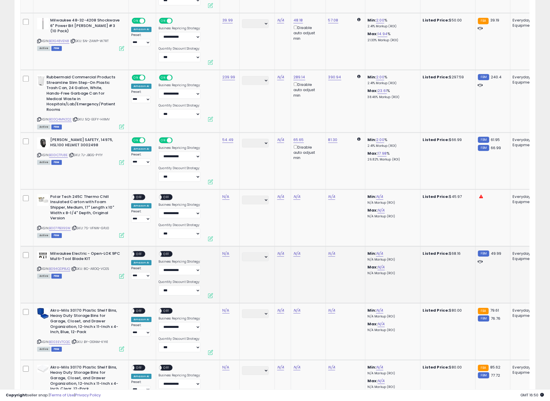
scroll to position [1612, 0]
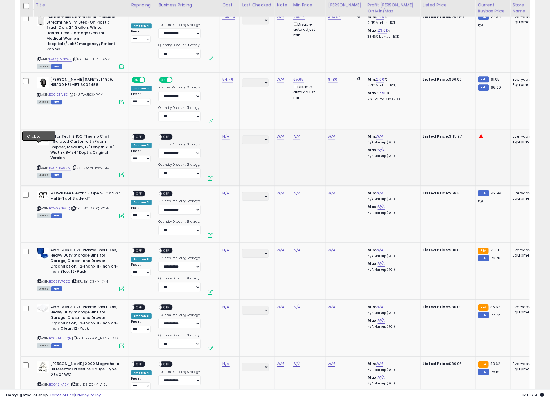
click at [39, 166] on icon at bounding box center [39, 167] width 4 height 3
click at [226, 134] on link "N/A" at bounding box center [225, 137] width 7 height 6
click button "submit" at bounding box center [243, 100] width 10 height 9
click at [142, 134] on span "OFF" at bounding box center [138, 136] width 9 height 5
click at [163, 134] on span "OFF" at bounding box center [166, 136] width 9 height 5
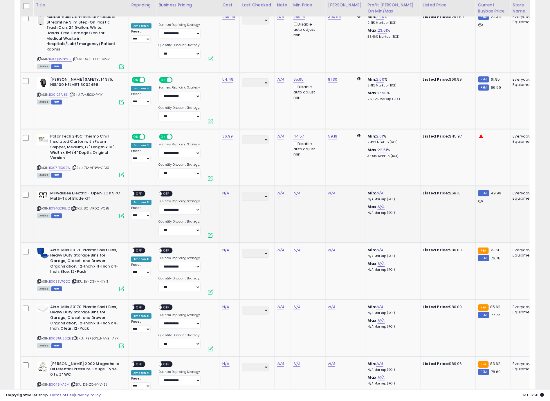
click at [39, 207] on icon at bounding box center [39, 208] width 4 height 3
click at [227, 190] on link "N/A" at bounding box center [225, 193] width 7 height 6
type input "*****"
click button "submit" at bounding box center [243, 156] width 10 height 9
click at [142, 191] on span "OFF" at bounding box center [138, 193] width 9 height 5
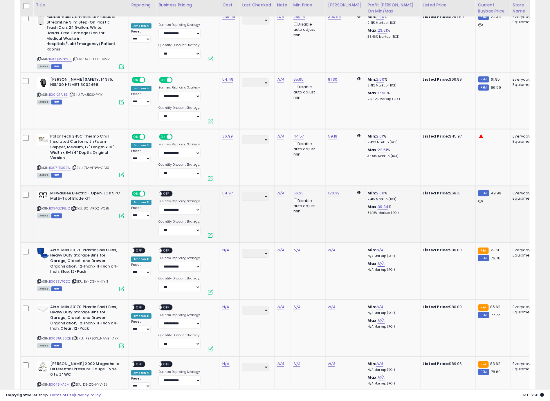
click at [159, 191] on div "ON OFF" at bounding box center [168, 194] width 19 height 7
click at [163, 191] on span "OFF" at bounding box center [166, 193] width 9 height 5
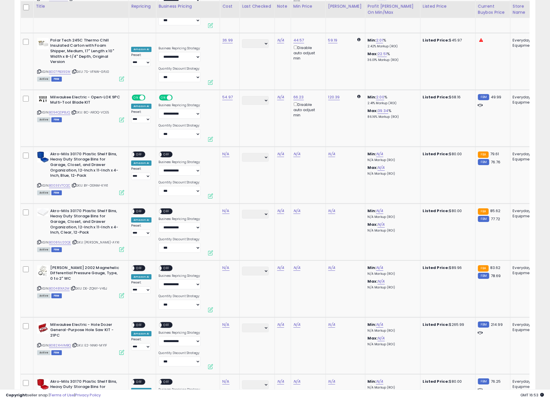
scroll to position [1708, 0]
click at [38, 184] on icon at bounding box center [39, 185] width 4 height 3
click at [224, 152] on link "N/A" at bounding box center [225, 155] width 7 height 6
type input "*****"
click button "submit" at bounding box center [243, 117] width 10 height 9
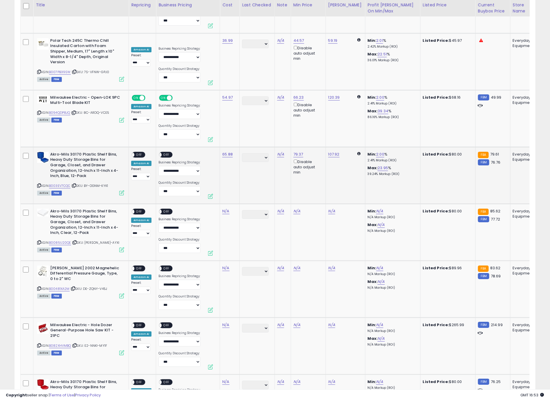
click at [141, 152] on span "OFF" at bounding box center [138, 154] width 9 height 5
click at [166, 152] on span "OFF" at bounding box center [166, 154] width 9 height 5
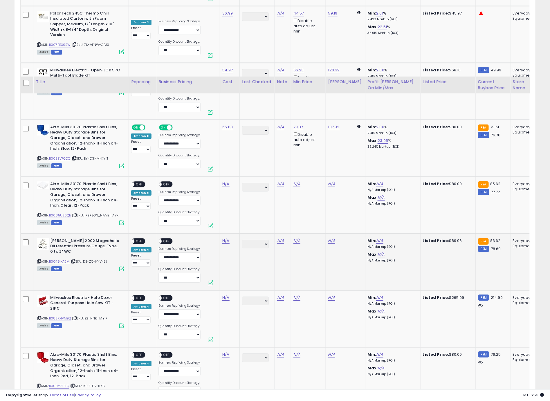
scroll to position [1831, 0]
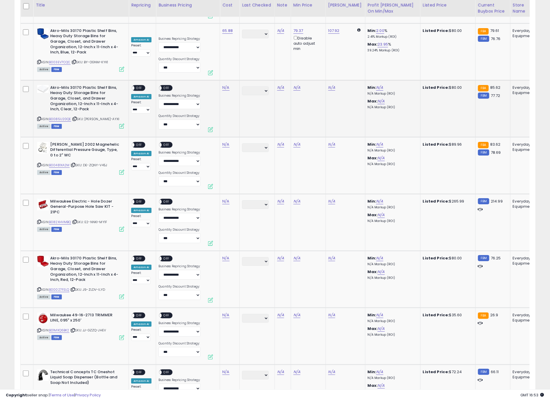
click at [39, 117] on icon at bounding box center [39, 118] width 4 height 3
click at [228, 85] on link "N/A" at bounding box center [225, 88] width 7 height 6
type input "*****"
click button "submit" at bounding box center [243, 50] width 10 height 9
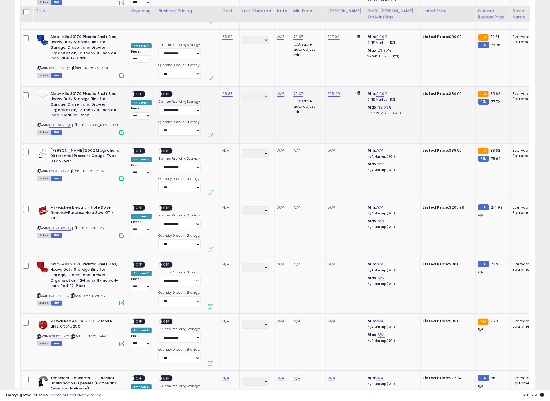
scroll to position [1817, 0]
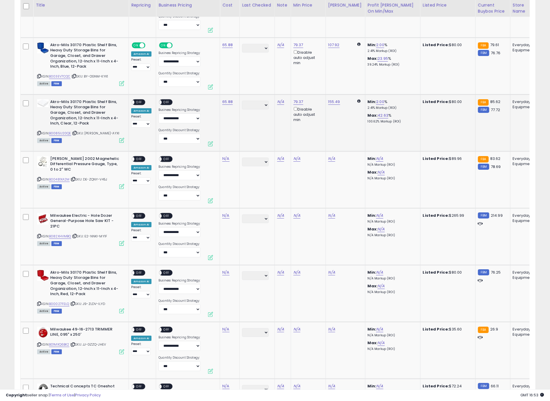
click at [141, 99] on div "ON OFF" at bounding box center [139, 102] width 14 height 6
click at [141, 100] on span "OFF" at bounding box center [138, 102] width 9 height 5
click at [162, 100] on span "OFF" at bounding box center [166, 102] width 9 height 5
click at [38, 178] on icon at bounding box center [39, 179] width 4 height 3
click at [39, 178] on icon at bounding box center [39, 179] width 4 height 3
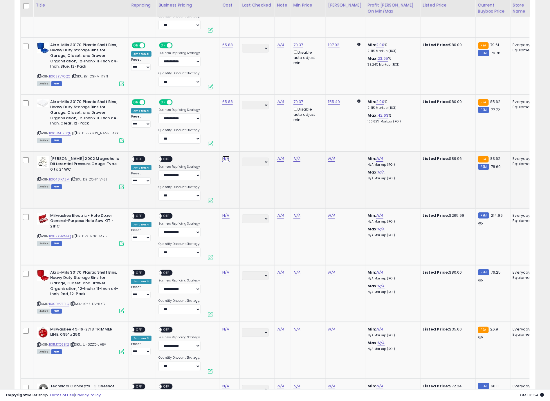
click at [229, 156] on link "N/A" at bounding box center [225, 159] width 7 height 6
type input "*****"
click button "submit" at bounding box center [243, 121] width 10 height 9
click at [140, 157] on span "OFF" at bounding box center [138, 159] width 9 height 5
click at [166, 157] on span "OFF" at bounding box center [166, 159] width 9 height 5
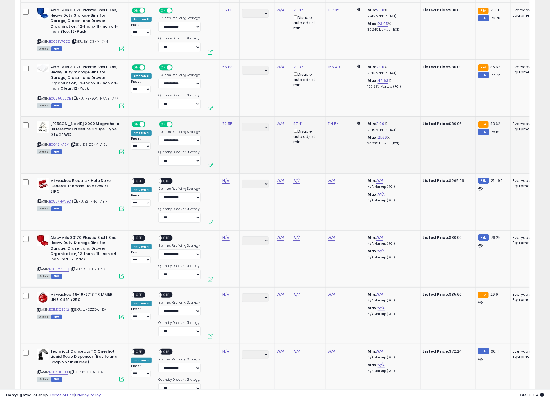
scroll to position [1864, 0]
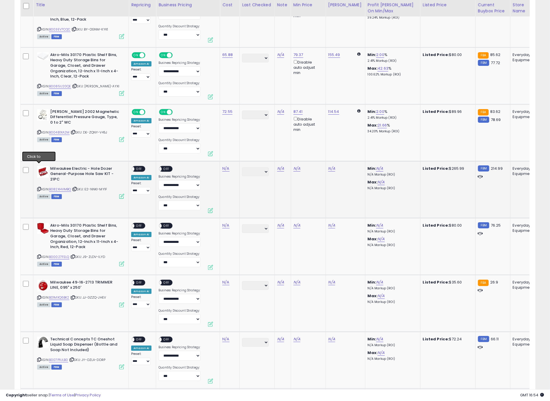
click at [39, 188] on icon at bounding box center [39, 189] width 4 height 3
click at [228, 166] on link "N/A" at bounding box center [225, 169] width 7 height 6
type input "******"
click button "submit" at bounding box center [243, 131] width 10 height 9
click at [138, 166] on span "OFF" at bounding box center [138, 168] width 9 height 5
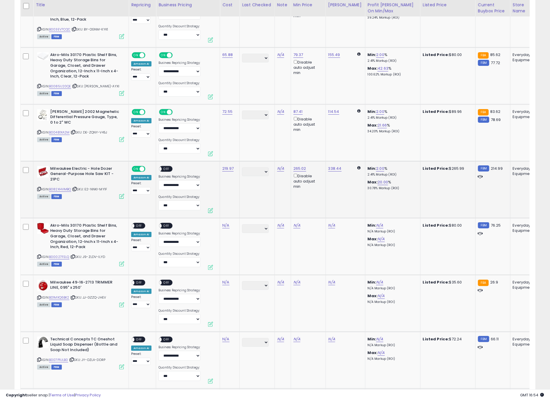
click at [165, 166] on span "OFF" at bounding box center [166, 168] width 9 height 5
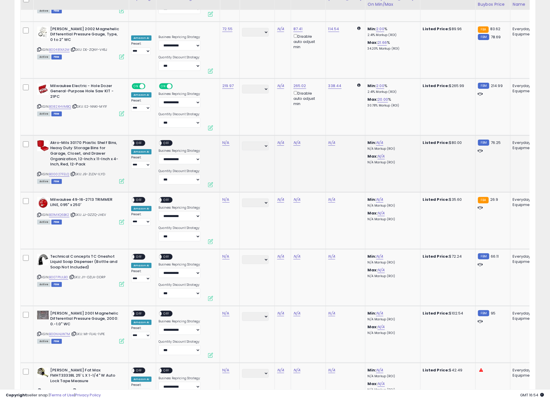
scroll to position [1949, 0]
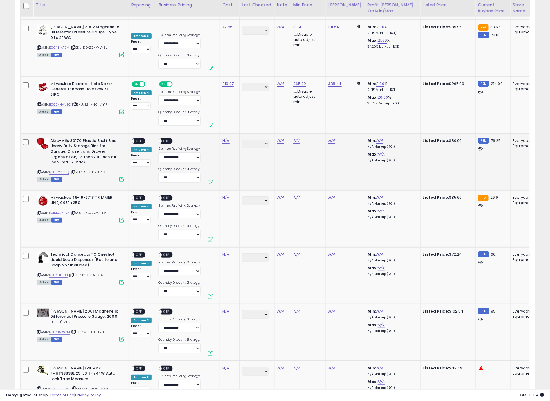
click at [39, 170] on icon at bounding box center [39, 171] width 4 height 3
click at [226, 138] on link "N/A" at bounding box center [225, 141] width 7 height 6
type input "*****"
click button "submit" at bounding box center [243, 103] width 10 height 9
click at [141, 139] on span "OFF" at bounding box center [138, 141] width 9 height 5
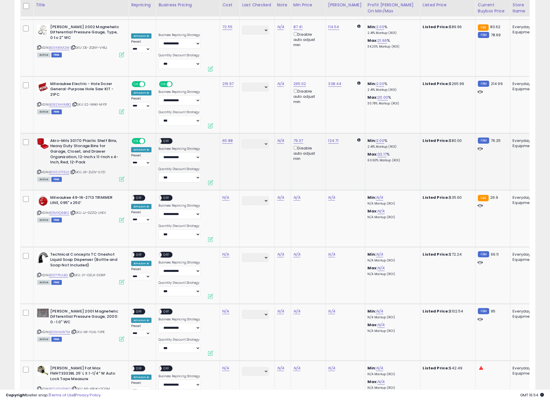
click at [168, 138] on div "ON OFF" at bounding box center [166, 141] width 14 height 6
click at [167, 139] on span "OFF" at bounding box center [166, 141] width 9 height 5
click at [39, 211] on icon at bounding box center [39, 212] width 4 height 3
click at [225, 195] on link "N/A" at bounding box center [225, 198] width 7 height 6
type input "*****"
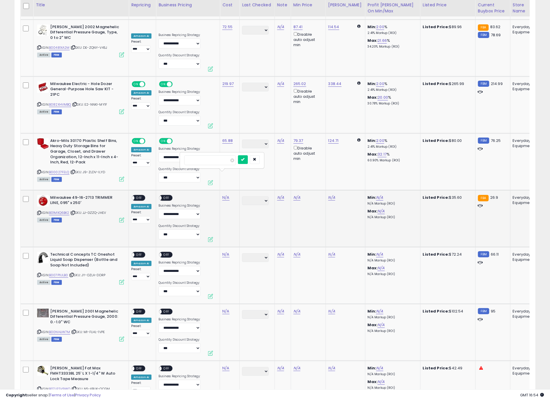
click button "submit" at bounding box center [243, 159] width 10 height 9
click at [140, 195] on span "OFF" at bounding box center [138, 197] width 9 height 5
click at [162, 195] on span "OFF" at bounding box center [166, 197] width 9 height 5
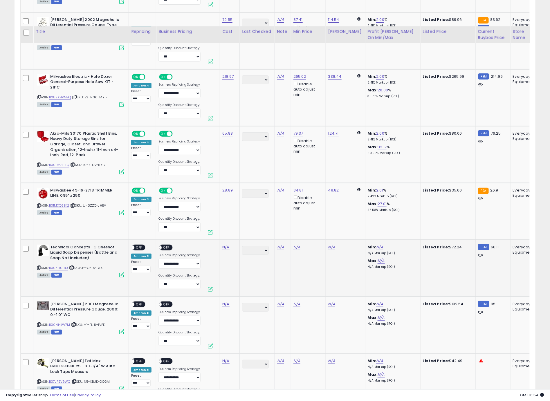
scroll to position [2053, 0]
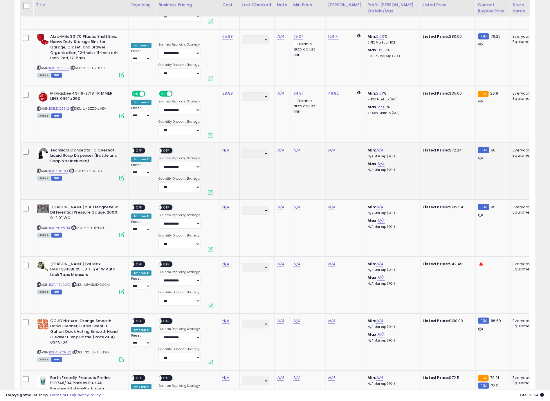
click at [40, 169] on icon at bounding box center [39, 170] width 4 height 3
click at [227, 148] on link "N/A" at bounding box center [225, 151] width 7 height 6
type input "*****"
click button "submit" at bounding box center [243, 112] width 10 height 9
click at [136, 148] on div "ON OFF" at bounding box center [130, 150] width 14 height 5
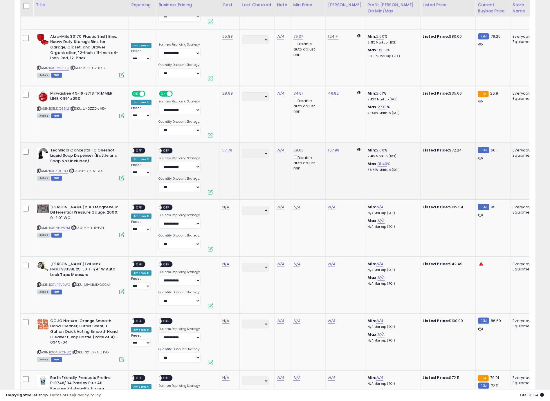
click at [168, 148] on span "OFF" at bounding box center [166, 150] width 9 height 5
click at [144, 148] on div "ON OFF" at bounding box center [139, 151] width 14 height 6
click at [140, 148] on span "OFF" at bounding box center [138, 150] width 9 height 5
click at [39, 226] on icon at bounding box center [39, 227] width 4 height 3
click at [224, 204] on link "N/A" at bounding box center [225, 207] width 7 height 6
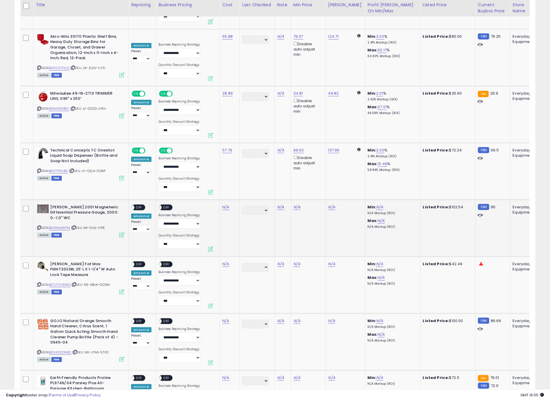
click at [224, 204] on link "N/A" at bounding box center [225, 207] width 7 height 6
type input "*****"
click button "submit" at bounding box center [243, 169] width 10 height 9
click at [137, 205] on span "OFF" at bounding box center [138, 207] width 9 height 5
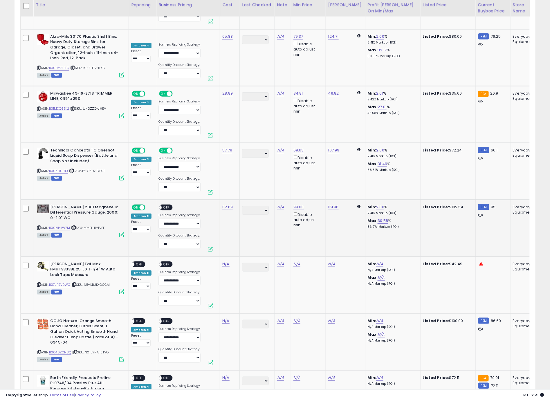
click at [169, 205] on span "OFF" at bounding box center [166, 207] width 9 height 5
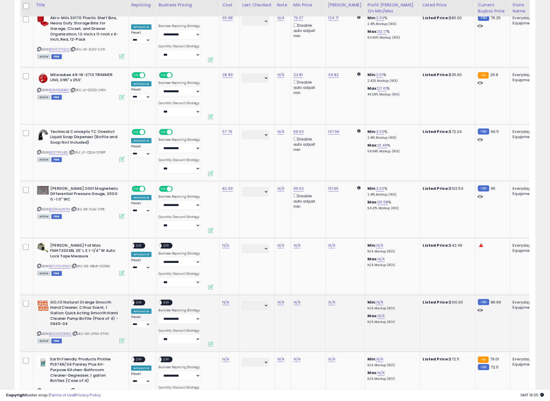
scroll to position [2174, 0]
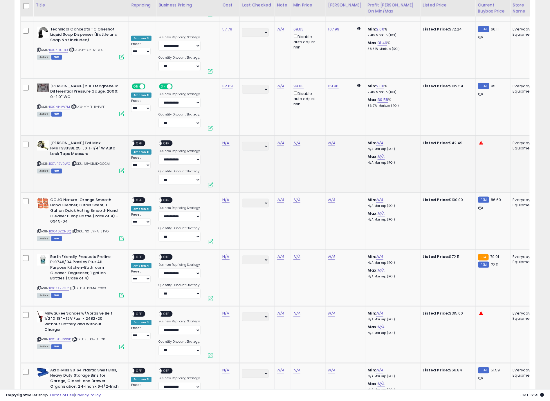
click at [39, 162] on icon at bounding box center [39, 163] width 4 height 3
click at [227, 140] on link "N/A" at bounding box center [225, 143] width 7 height 6
type input "*****"
click button "submit" at bounding box center [243, 104] width 10 height 9
click at [139, 141] on span "OFF" at bounding box center [138, 143] width 9 height 5
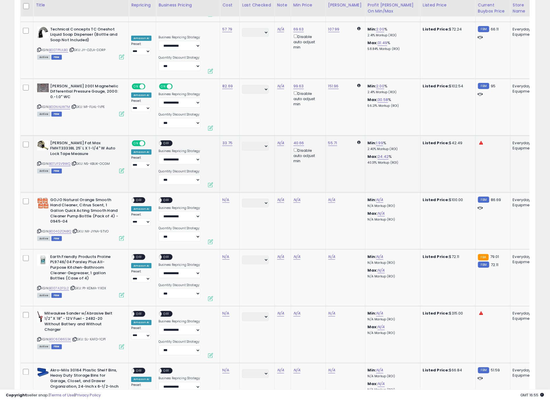
click at [168, 141] on span "OFF" at bounding box center [166, 143] width 9 height 5
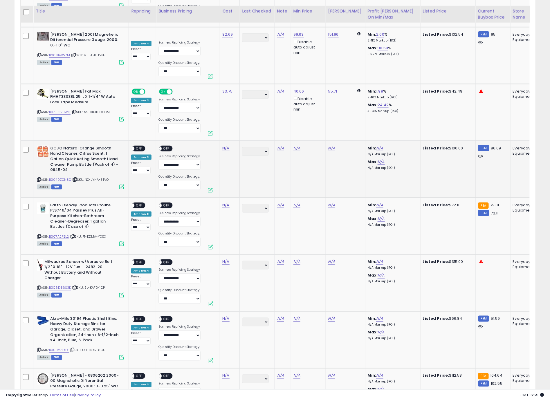
scroll to position [2232, 0]
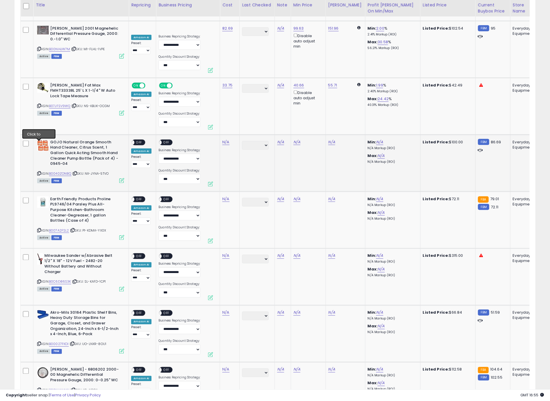
click at [39, 172] on icon at bounding box center [39, 173] width 4 height 3
click at [228, 139] on link "N/A" at bounding box center [225, 142] width 7 height 6
type input "*****"
click button "submit" at bounding box center [243, 103] width 10 height 9
click at [139, 140] on span "OFF" at bounding box center [138, 142] width 9 height 5
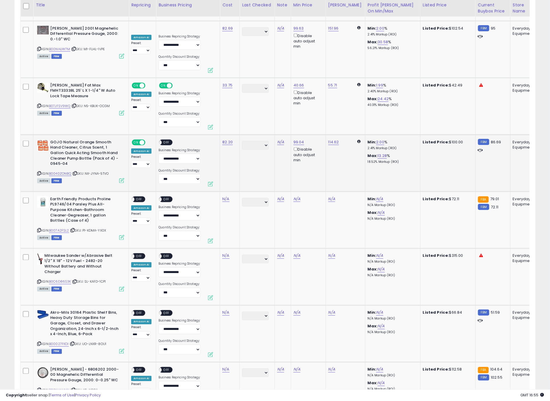
click at [164, 140] on span "OFF" at bounding box center [166, 142] width 9 height 5
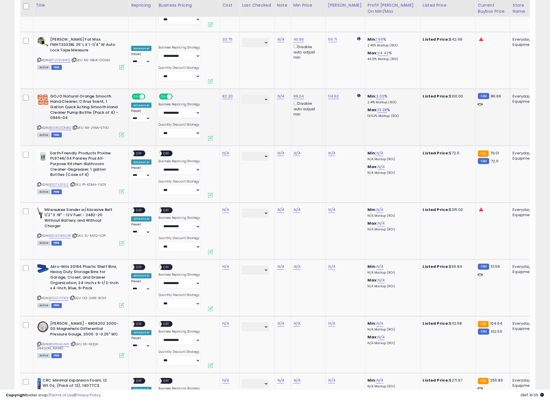
scroll to position [2278, 0]
click at [39, 183] on icon at bounding box center [39, 184] width 4 height 3
click at [40, 183] on icon at bounding box center [39, 184] width 4 height 3
click at [226, 150] on link "N/A" at bounding box center [225, 153] width 7 height 6
type input "*****"
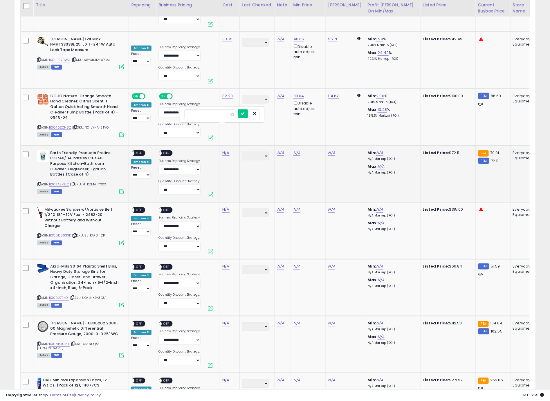
click button "submit" at bounding box center [243, 113] width 10 height 9
click at [136, 151] on div "ON OFF" at bounding box center [130, 153] width 14 height 5
click at [142, 151] on span "OFF" at bounding box center [138, 153] width 9 height 5
click at [168, 151] on span "OFF" at bounding box center [166, 153] width 9 height 5
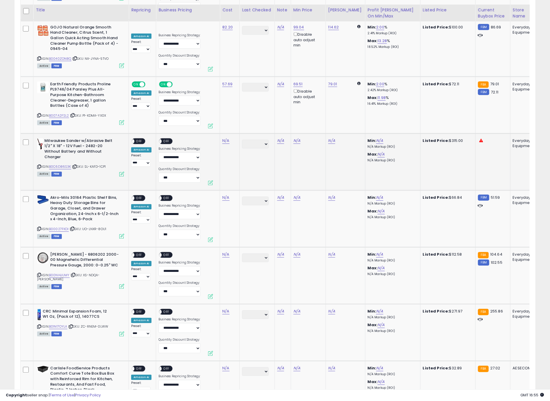
scroll to position [2353, 0]
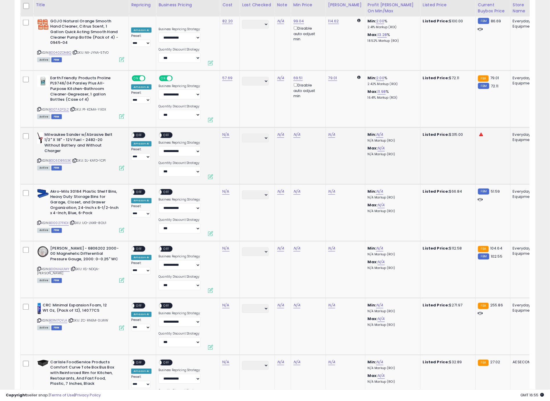
click at [39, 159] on icon at bounding box center [39, 160] width 4 height 3
click at [224, 132] on link "N/A" at bounding box center [225, 135] width 7 height 6
type input "******"
click button "submit" at bounding box center [243, 95] width 10 height 9
click at [138, 132] on div "ON OFF" at bounding box center [139, 135] width 14 height 6
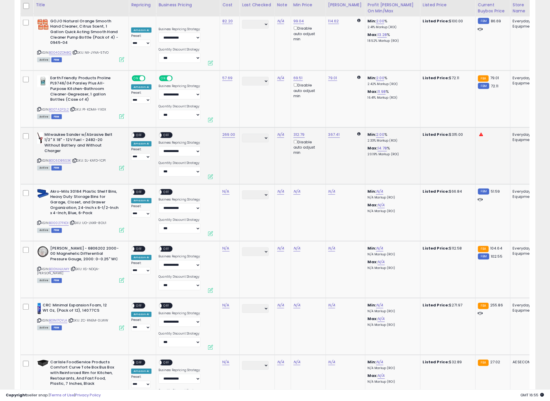
click at [141, 133] on span "OFF" at bounding box center [138, 135] width 9 height 5
click at [169, 133] on span "OFF" at bounding box center [166, 135] width 9 height 5
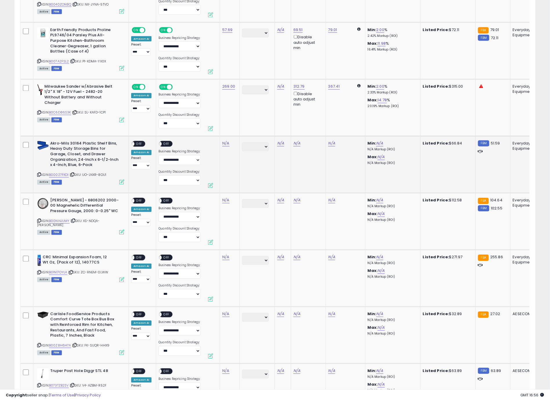
scroll to position [2410, 0]
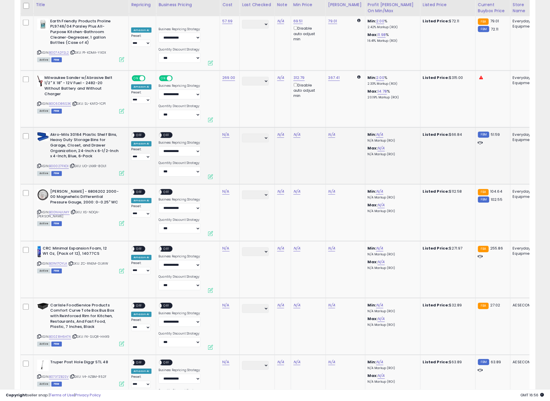
click at [39, 165] on icon at bounding box center [39, 166] width 4 height 3
click at [225, 132] on link "N/A" at bounding box center [225, 135] width 7 height 6
type input "*****"
click button "submit" at bounding box center [243, 95] width 10 height 9
click at [139, 133] on span "OFF" at bounding box center [138, 135] width 9 height 5
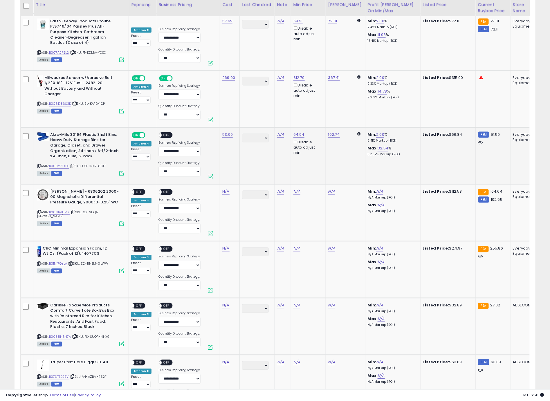
click at [165, 133] on span "OFF" at bounding box center [166, 135] width 9 height 5
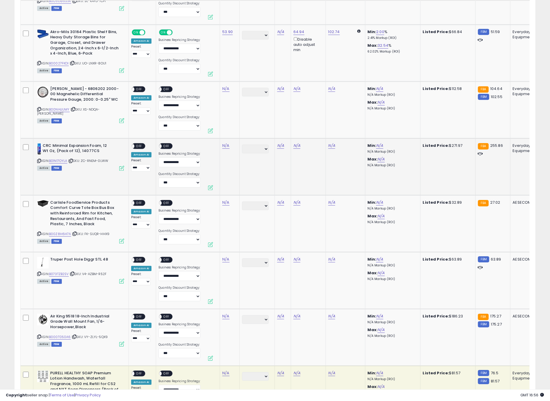
scroll to position [2534, 0]
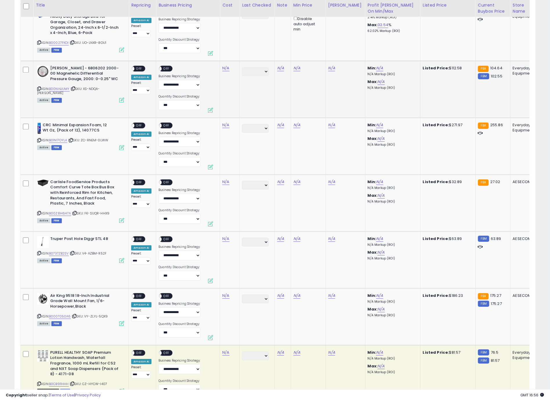
click at [40, 87] on icon at bounding box center [39, 88] width 4 height 3
click at [227, 65] on link "N/A" at bounding box center [225, 68] width 7 height 6
type input "*****"
click button "submit" at bounding box center [243, 28] width 10 height 9
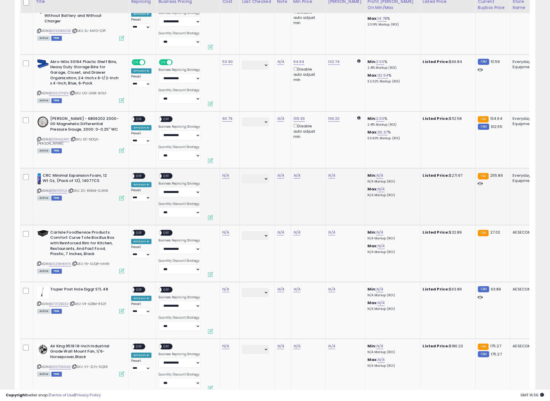
scroll to position [2476, 0]
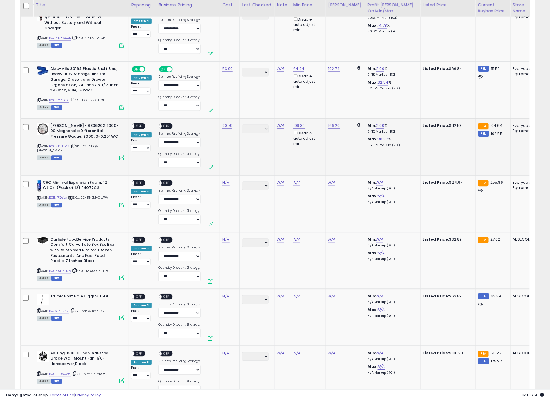
click at [142, 124] on span "OFF" at bounding box center [138, 126] width 9 height 5
click at [167, 124] on span "OFF" at bounding box center [166, 126] width 9 height 5
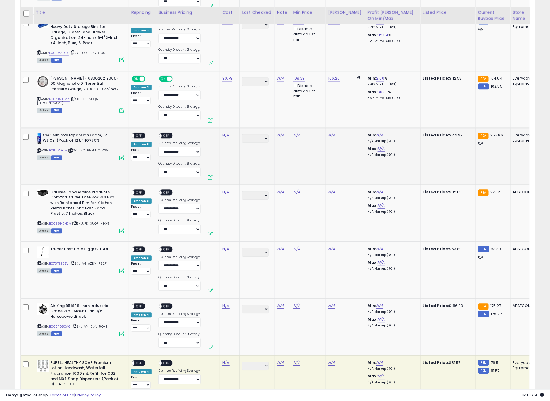
scroll to position [2533, 0]
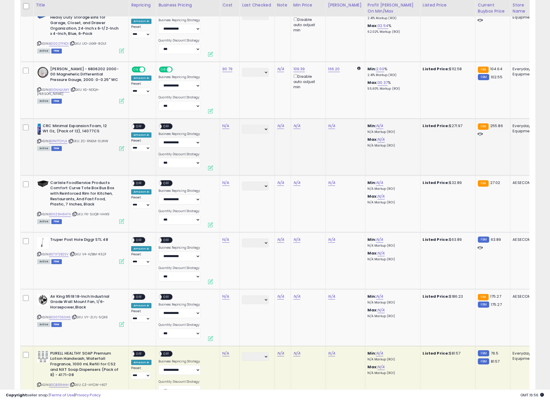
click at [40, 140] on icon at bounding box center [39, 141] width 4 height 3
click at [225, 123] on link "N/A" at bounding box center [225, 126] width 7 height 6
type input "******"
click button "submit" at bounding box center [243, 86] width 10 height 9
click at [142, 124] on span "OFF" at bounding box center [138, 126] width 9 height 5
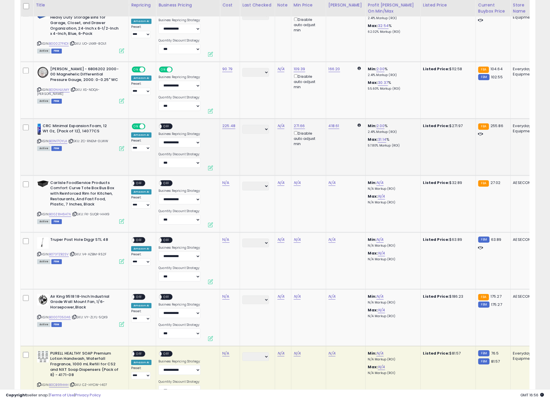
click at [166, 124] on span "OFF" at bounding box center [166, 126] width 9 height 5
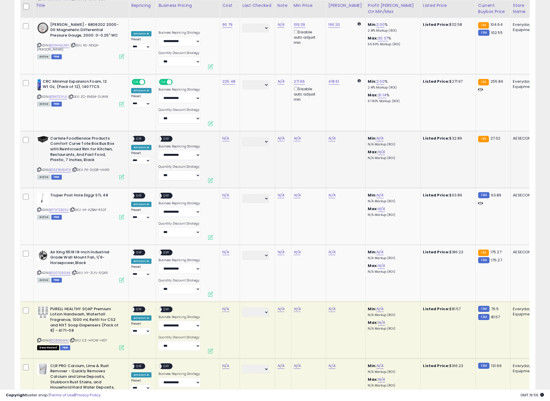
scroll to position [2578, 0]
click at [38, 168] on icon at bounding box center [39, 169] width 4 height 3
click at [227, 135] on link "N/A" at bounding box center [225, 138] width 7 height 6
type input "*****"
click button "submit" at bounding box center [243, 97] width 10 height 9
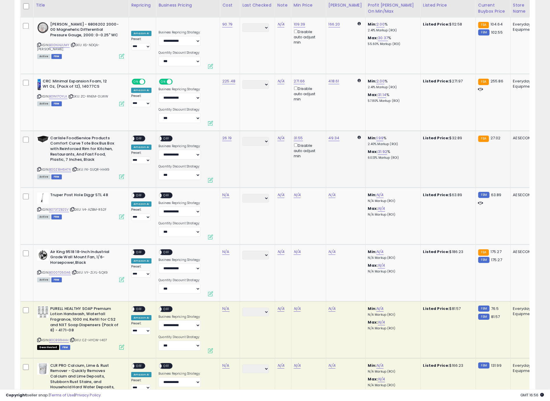
click at [138, 136] on span "OFF" at bounding box center [138, 138] width 9 height 5
click at [163, 136] on span "OFF" at bounding box center [166, 138] width 9 height 5
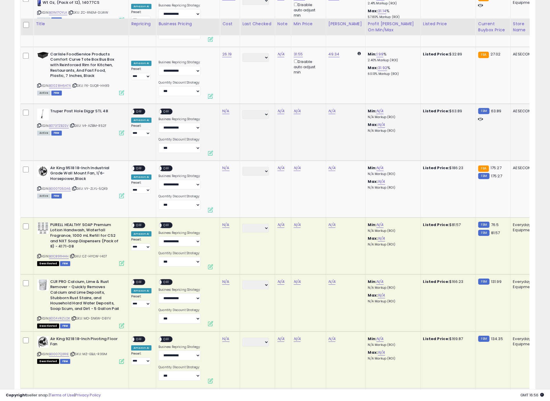
scroll to position [2680, 0]
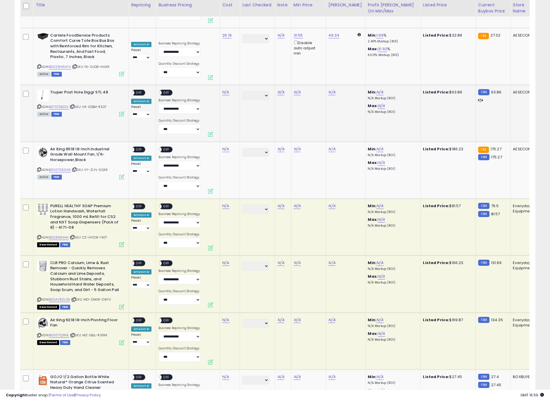
click at [39, 105] on icon at bounding box center [39, 106] width 4 height 3
click at [228, 89] on link "N/A" at bounding box center [225, 92] width 7 height 6
type input "*****"
click button "submit" at bounding box center [243, 52] width 10 height 9
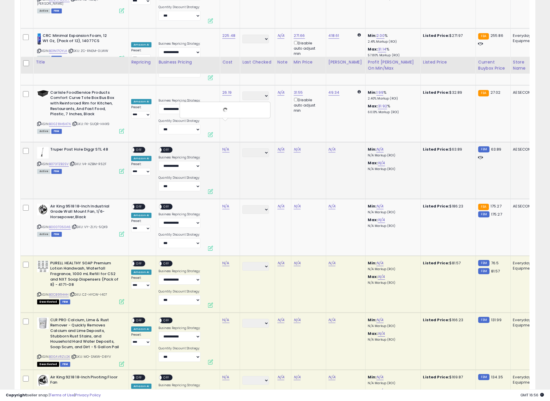
scroll to position [2554, 0]
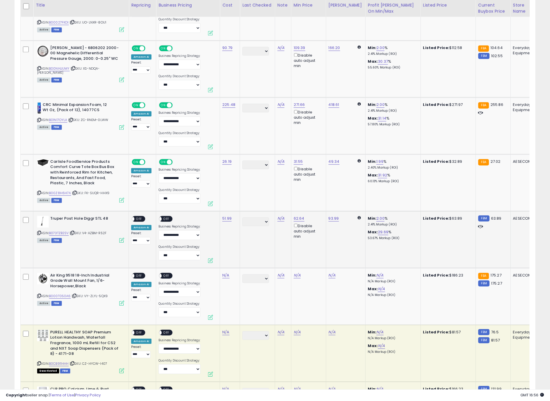
click at [136, 216] on span "OFF" at bounding box center [138, 218] width 9 height 5
click at [170, 216] on span "OFF" at bounding box center [166, 218] width 9 height 5
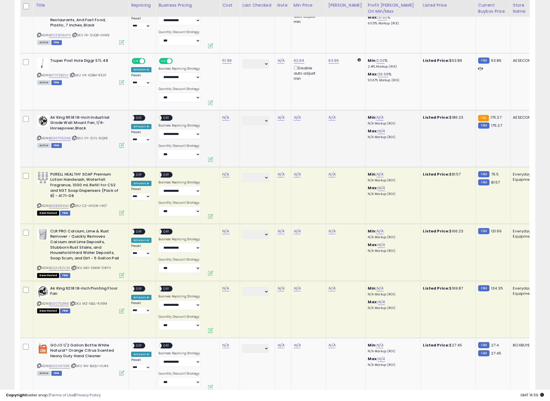
scroll to position [2712, 0]
click at [39, 136] on icon at bounding box center [39, 137] width 4 height 3
click at [223, 114] on link "N/A" at bounding box center [225, 117] width 7 height 6
type input "******"
click button "submit" at bounding box center [243, 76] width 10 height 9
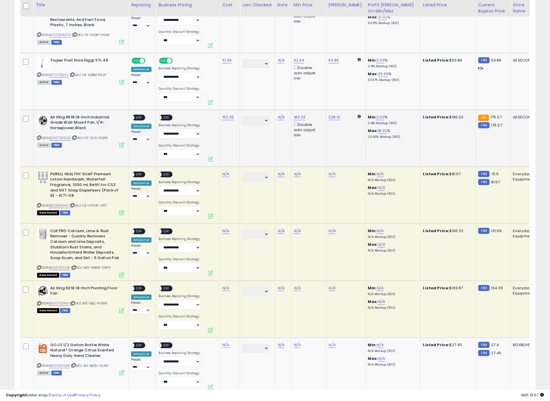
click at [144, 114] on div "ON OFF" at bounding box center [139, 117] width 14 height 6
click at [165, 115] on span "OFF" at bounding box center [166, 117] width 9 height 5
click at [143, 110] on td "**********" at bounding box center [142, 138] width 27 height 57
click at [142, 115] on span "OFF" at bounding box center [138, 117] width 9 height 5
click at [40, 204] on icon at bounding box center [39, 205] width 4 height 3
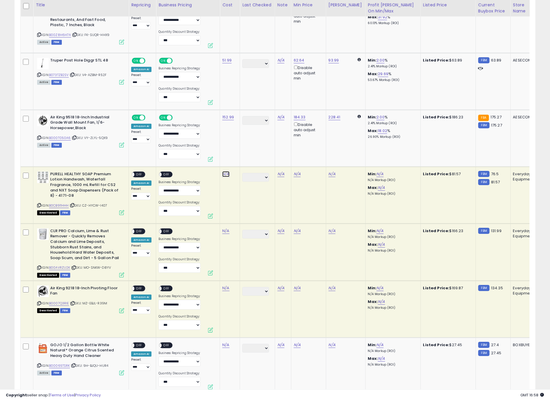
click at [228, 171] on link "N/A" at bounding box center [225, 174] width 7 height 6
type input "*****"
click button "submit" at bounding box center [243, 133] width 10 height 9
click at [139, 172] on span "OFF" at bounding box center [138, 174] width 9 height 5
click at [166, 172] on span "OFF" at bounding box center [166, 174] width 9 height 5
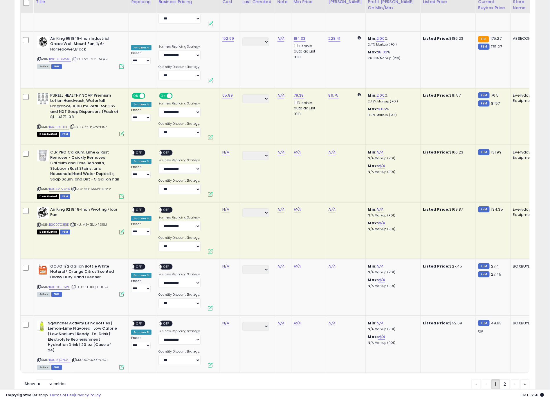
scroll to position [2791, 0]
click at [39, 187] on icon at bounding box center [39, 188] width 4 height 3
click at [224, 149] on link "N/A" at bounding box center [225, 152] width 7 height 6
type input "******"
click button "submit" at bounding box center [243, 111] width 10 height 9
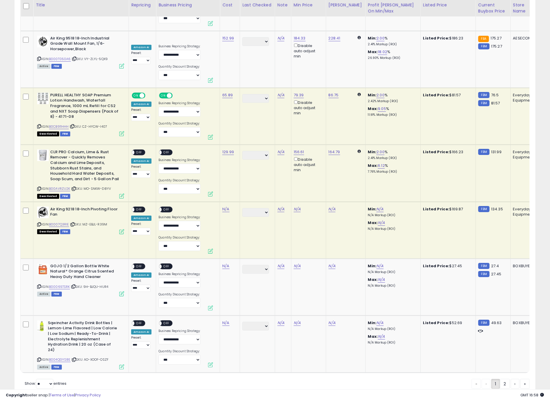
click at [138, 150] on span "OFF" at bounding box center [138, 152] width 9 height 5
click at [163, 150] on div "ON OFF" at bounding box center [157, 152] width 14 height 5
click at [166, 150] on span "OFF" at bounding box center [166, 152] width 9 height 5
click at [39, 223] on icon at bounding box center [39, 224] width 4 height 3
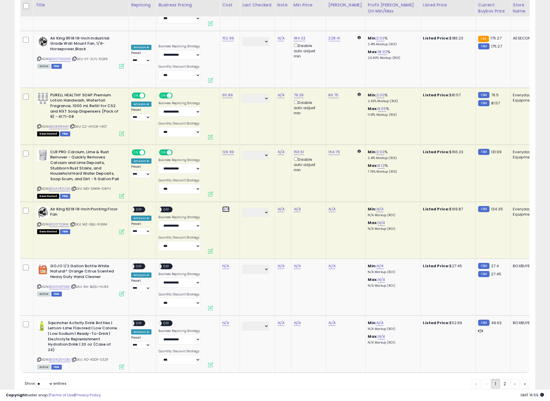
click at [225, 206] on link "N/A" at bounding box center [225, 209] width 7 height 6
click button "submit" at bounding box center [243, 168] width 10 height 9
click at [139, 207] on span "OFF" at bounding box center [138, 209] width 9 height 5
click at [164, 207] on span "OFF" at bounding box center [166, 209] width 9 height 5
click at [39, 285] on icon at bounding box center [39, 286] width 4 height 3
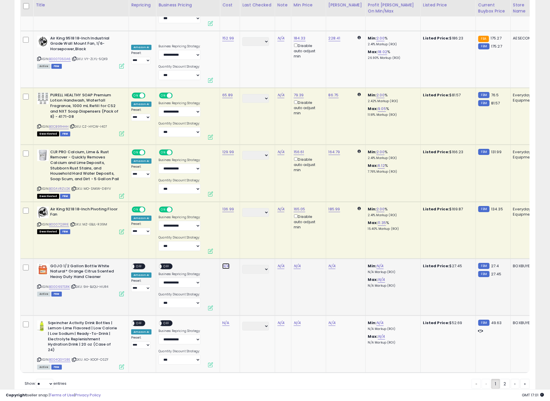
click at [226, 263] on link "N/A" at bounding box center [225, 266] width 7 height 6
type input "*****"
click button "submit" at bounding box center [243, 224] width 10 height 9
click at [141, 264] on span "OFF" at bounding box center [138, 266] width 9 height 5
click at [163, 264] on div "ON OFF" at bounding box center [157, 266] width 14 height 5
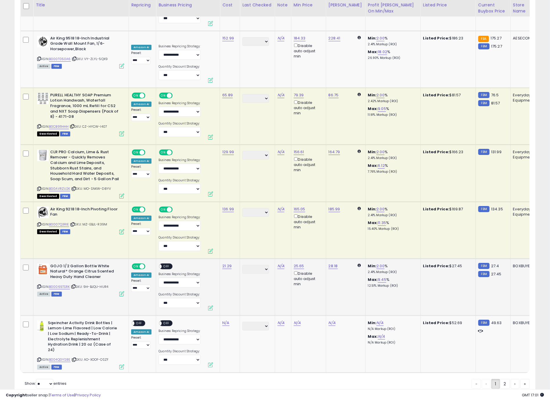
click at [167, 264] on span "OFF" at bounding box center [166, 266] width 9 height 5
click at [39, 358] on icon at bounding box center [39, 359] width 4 height 3
click at [228, 320] on link "N/A" at bounding box center [225, 323] width 7 height 6
type input "*****"
click button "submit" at bounding box center [243, 281] width 10 height 9
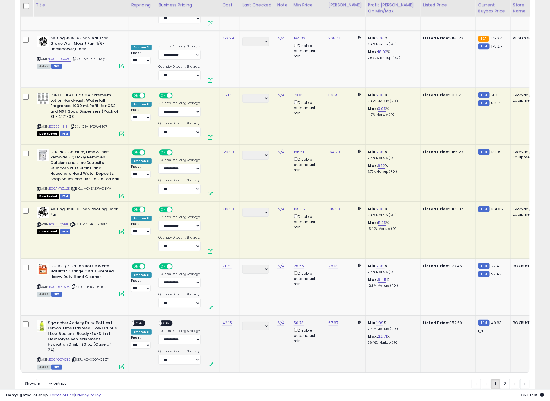
click at [145, 320] on div "ON OFF" at bounding box center [139, 323] width 14 height 6
click at [141, 321] on span "OFF" at bounding box center [138, 323] width 9 height 5
click at [167, 321] on span "OFF" at bounding box center [166, 323] width 9 height 5
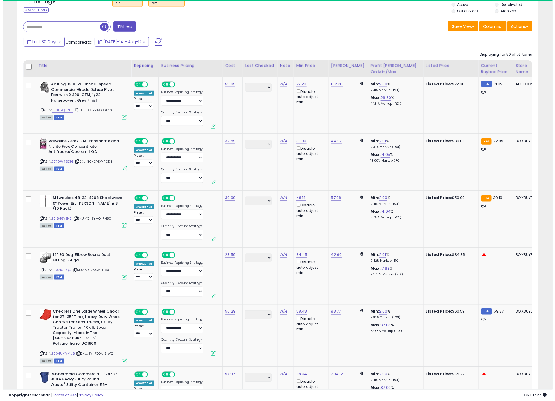
scroll to position [0, 0]
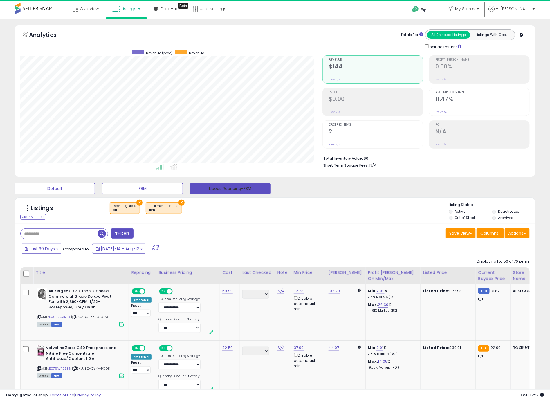
click at [220, 191] on button "Needs Repricing-FBM" at bounding box center [230, 189] width 80 height 12
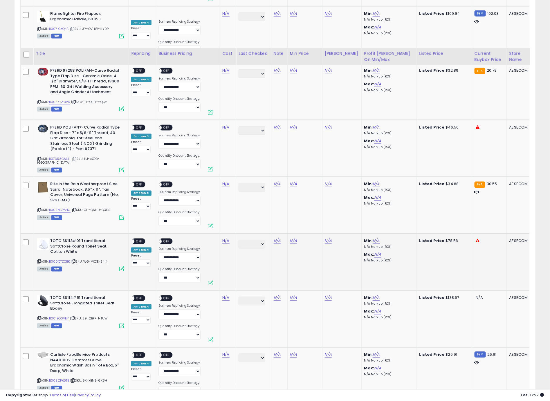
scroll to position [132, 0]
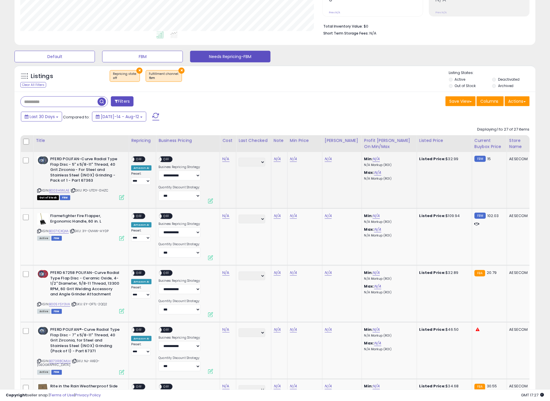
click at [39, 190] on icon at bounding box center [39, 190] width 4 height 3
click at [225, 159] on link "N/A" at bounding box center [225, 159] width 7 height 6
click button "submit" at bounding box center [243, 144] width 10 height 9
click at [136, 164] on div "**********" at bounding box center [141, 171] width 20 height 28
click at [137, 161] on span "OFF" at bounding box center [138, 159] width 9 height 5
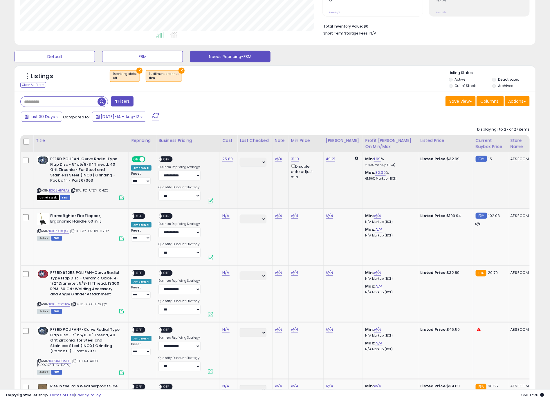
click at [163, 159] on span "OFF" at bounding box center [166, 159] width 9 height 5
click at [39, 232] on icon at bounding box center [39, 231] width 4 height 3
click at [225, 217] on link "N/A" at bounding box center [225, 216] width 7 height 6
type input "*****"
click button "submit" at bounding box center [243, 201] width 10 height 9
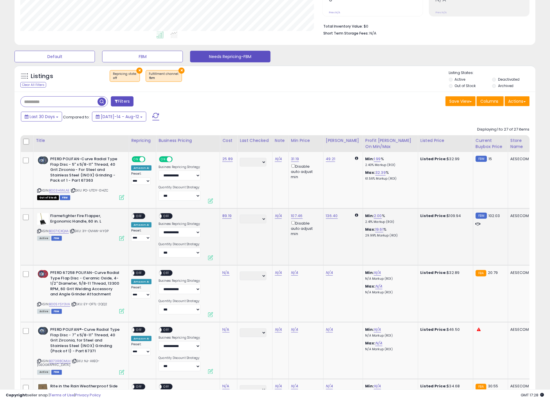
click at [139, 215] on span "OFF" at bounding box center [138, 216] width 9 height 5
click at [169, 216] on span "OFF" at bounding box center [166, 216] width 9 height 5
click at [39, 304] on icon at bounding box center [39, 304] width 4 height 3
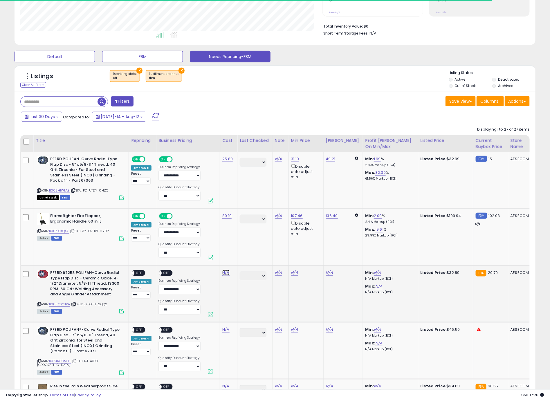
click at [227, 274] on link "N/A" at bounding box center [225, 273] width 7 height 6
type input "*****"
click button "submit" at bounding box center [243, 257] width 10 height 9
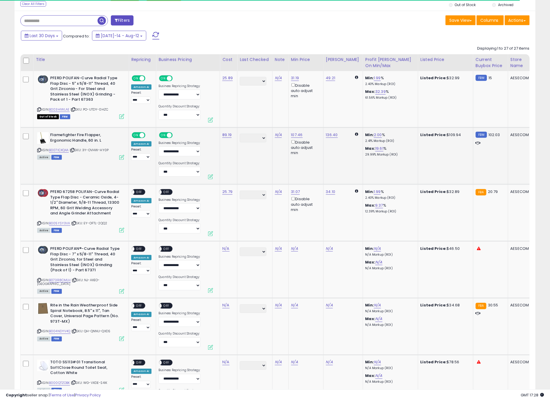
scroll to position [231, 0]
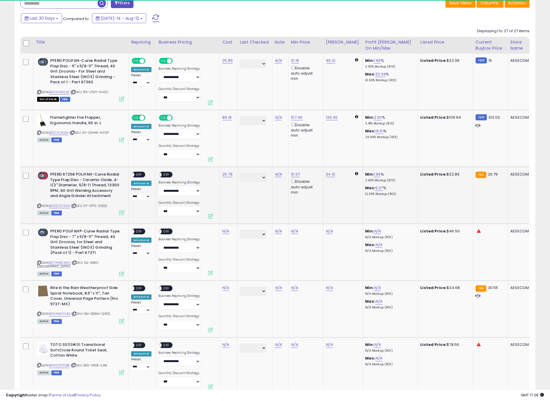
click at [144, 176] on div "ON OFF" at bounding box center [139, 175] width 14 height 6
click at [145, 174] on div "ON OFF" at bounding box center [139, 175] width 14 height 6
click at [161, 177] on div "ON OFF" at bounding box center [157, 174] width 14 height 5
click at [164, 175] on span "OFF" at bounding box center [166, 174] width 9 height 5
click at [138, 174] on span "OFF" at bounding box center [138, 174] width 9 height 5
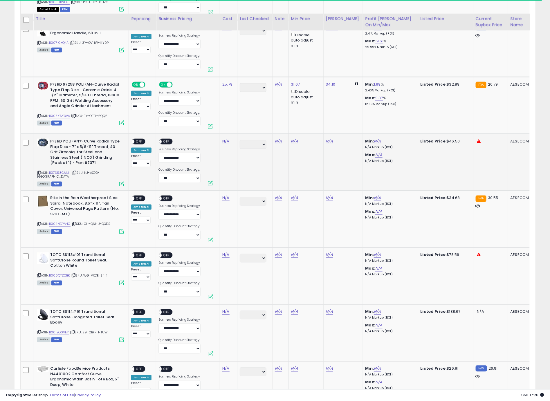
scroll to position [338, 0]
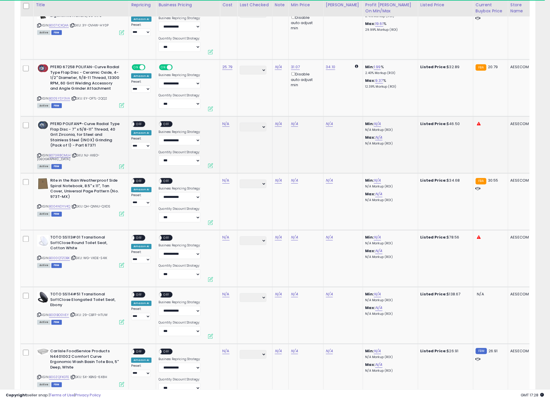
click at [39, 156] on icon at bounding box center [39, 155] width 4 height 3
click at [226, 124] on link "N/A" at bounding box center [225, 124] width 7 height 6
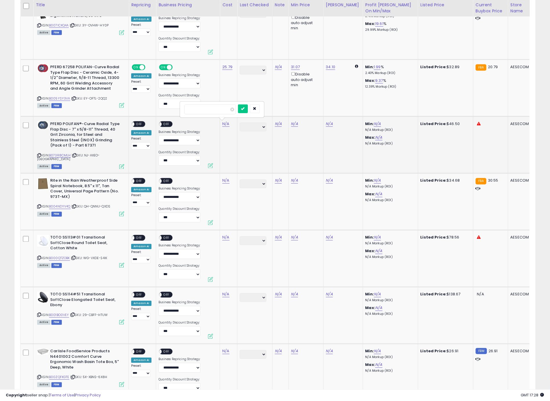
type input "*****"
click button "submit" at bounding box center [243, 109] width 10 height 9
click at [139, 124] on span "OFF" at bounding box center [138, 124] width 9 height 5
click at [166, 126] on span "OFF" at bounding box center [166, 124] width 9 height 5
click at [40, 207] on icon at bounding box center [39, 206] width 4 height 3
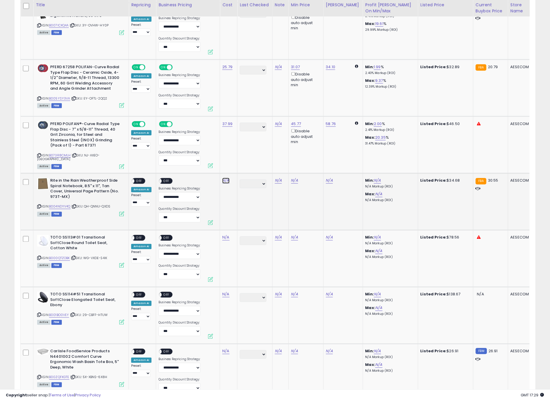
click at [226, 183] on link "N/A" at bounding box center [225, 181] width 7 height 6
type input "*****"
click button "submit" at bounding box center [243, 165] width 10 height 9
click at [142, 182] on span "OFF" at bounding box center [138, 181] width 9 height 5
click at [158, 180] on span at bounding box center [159, 181] width 5 height 5
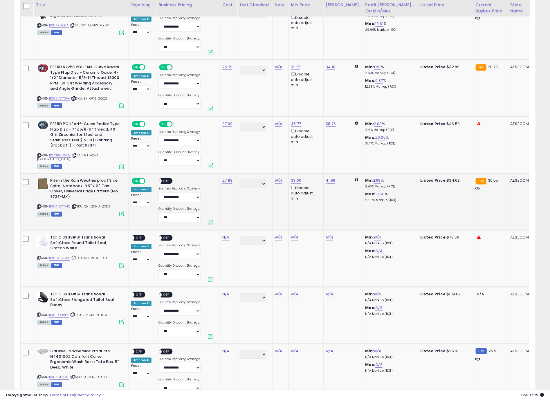
click at [167, 179] on span "OFF" at bounding box center [166, 181] width 9 height 5
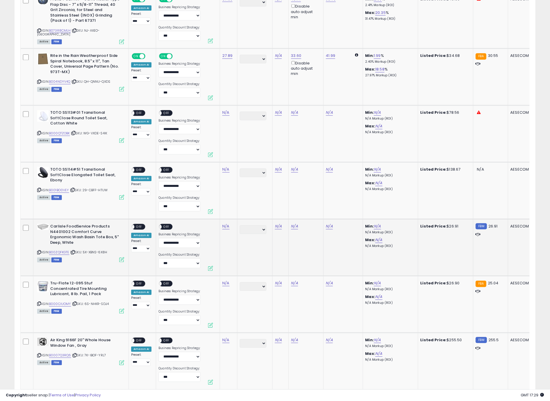
scroll to position [509, 0]
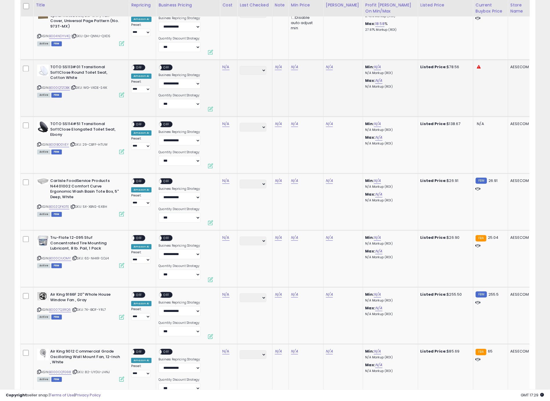
click at [40, 88] on icon at bounding box center [39, 87] width 4 height 3
click at [225, 68] on link "N/A" at bounding box center [225, 67] width 7 height 6
type input "*****"
click button "submit" at bounding box center [243, 51] width 10 height 9
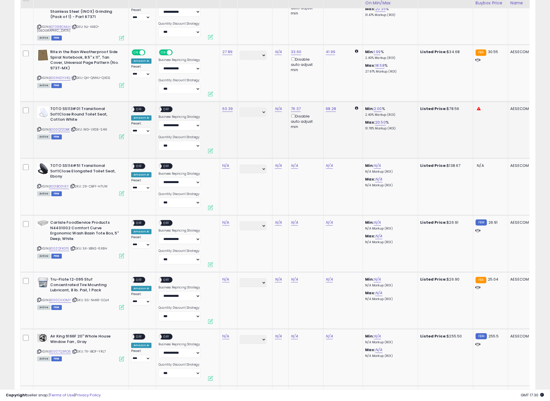
scroll to position [458, 0]
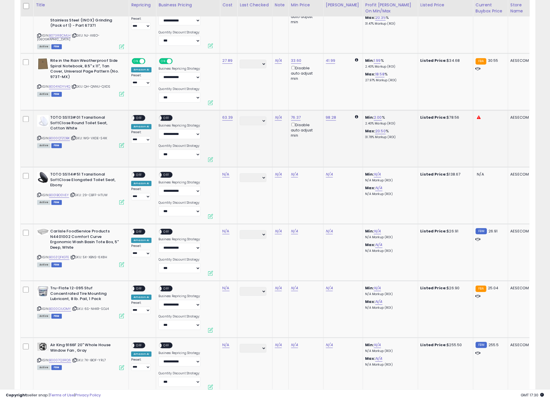
click at [138, 117] on span "OFF" at bounding box center [138, 118] width 9 height 5
click at [164, 117] on span "OFF" at bounding box center [166, 118] width 9 height 5
click at [39, 194] on icon at bounding box center [39, 195] width 4 height 3
click at [228, 172] on link "N/A" at bounding box center [225, 175] width 7 height 6
type input "******"
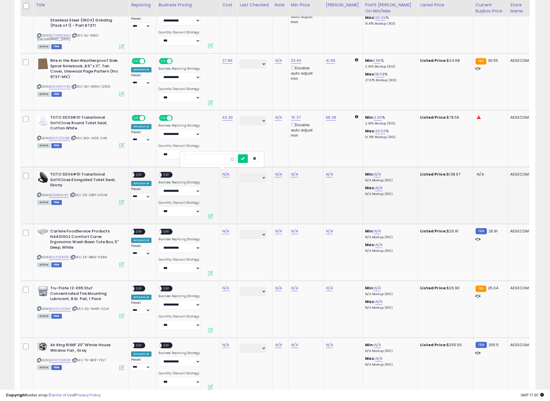
click button "submit" at bounding box center [243, 158] width 10 height 9
click at [143, 173] on span "OFF" at bounding box center [138, 175] width 9 height 5
click at [156, 176] on td "**********" at bounding box center [188, 195] width 64 height 57
click at [161, 175] on span at bounding box center [159, 175] width 5 height 5
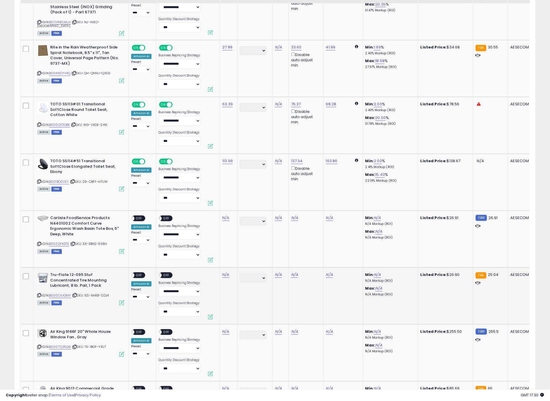
scroll to position [565, 0]
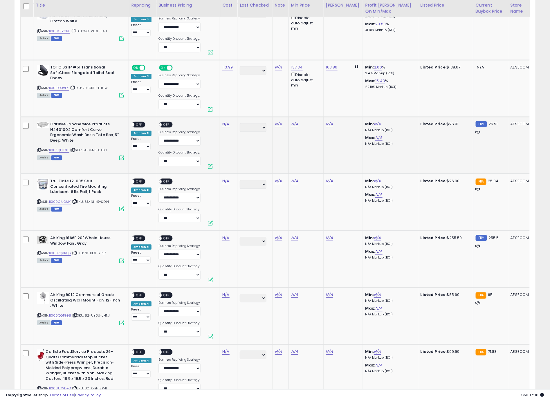
click at [39, 149] on icon at bounding box center [39, 150] width 4 height 3
click at [226, 123] on link "N/A" at bounding box center [225, 124] width 7 height 6
type input "*****"
click button "submit" at bounding box center [243, 108] width 10 height 9
click at [141, 124] on span "OFF" at bounding box center [138, 124] width 9 height 5
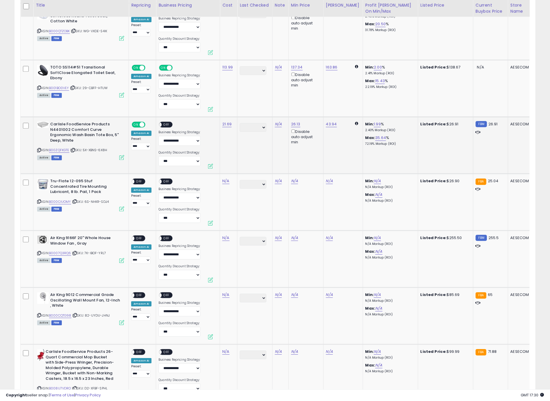
click at [166, 123] on span "OFF" at bounding box center [166, 124] width 9 height 5
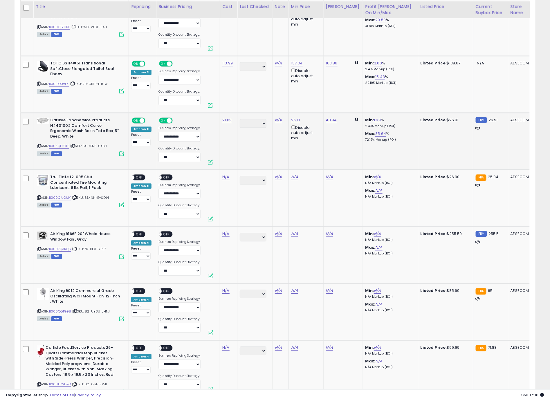
scroll to position [578, 0]
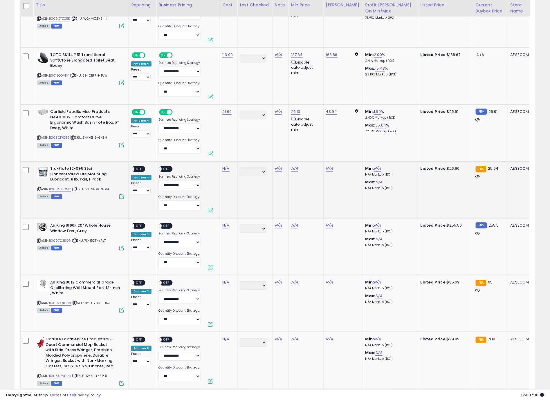
click at [39, 188] on icon at bounding box center [39, 189] width 4 height 3
click at [225, 170] on link "N/A" at bounding box center [225, 169] width 7 height 6
type input "*****"
click button "submit" at bounding box center [243, 152] width 10 height 9
click at [144, 169] on div "ON OFF" at bounding box center [139, 169] width 14 height 6
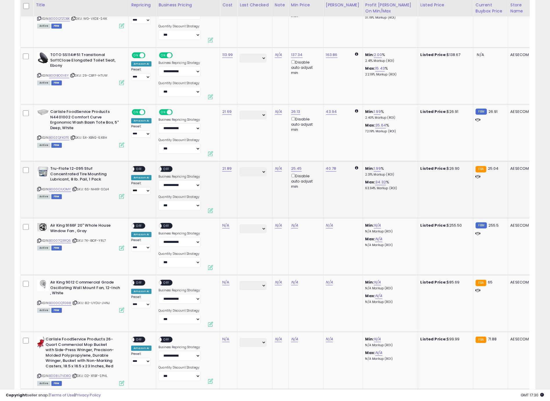
click at [142, 167] on span "OFF" at bounding box center [138, 169] width 9 height 5
click at [168, 167] on span "OFF" at bounding box center [166, 169] width 9 height 5
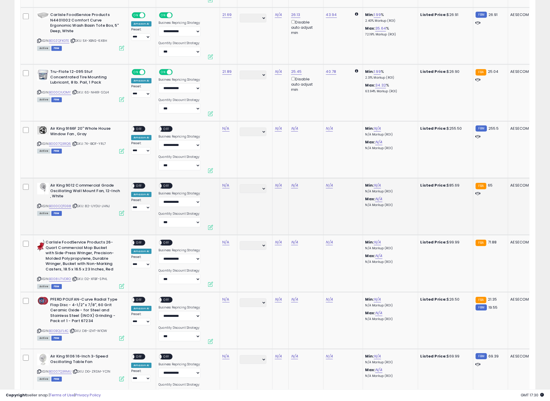
scroll to position [676, 0]
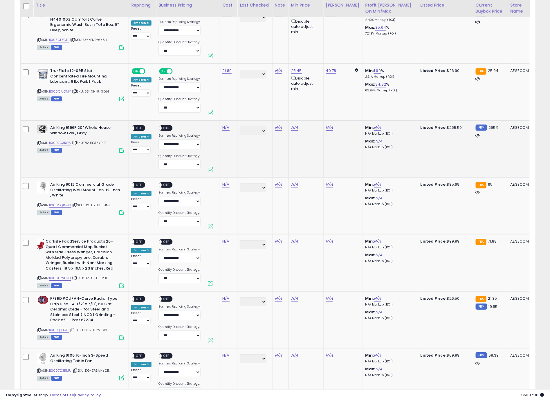
click at [39, 141] on icon at bounding box center [39, 142] width 4 height 3
click at [229, 130] on td "N/A" at bounding box center [228, 148] width 17 height 57
click at [228, 127] on link "N/A" at bounding box center [225, 128] width 7 height 6
type input "******"
click button "submit" at bounding box center [243, 111] width 10 height 9
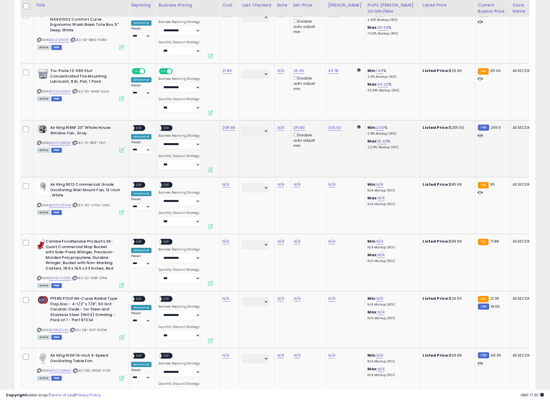
click at [144, 128] on div "ON OFF" at bounding box center [139, 128] width 14 height 6
click at [164, 127] on span "OFF" at bounding box center [166, 128] width 9 height 5
click at [139, 126] on span "OFF" at bounding box center [138, 128] width 9 height 5
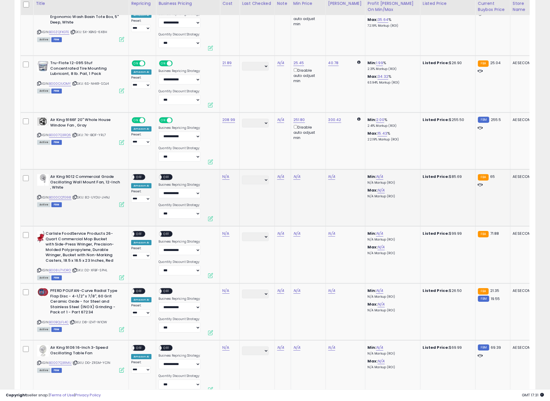
scroll to position [727, 0]
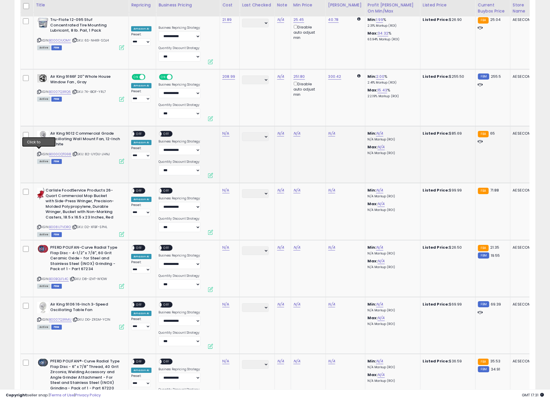
click at [39, 152] on icon at bounding box center [39, 153] width 4 height 3
click at [227, 132] on link "N/A" at bounding box center [225, 134] width 7 height 6
type input "*****"
click button "submit" at bounding box center [243, 116] width 10 height 9
click at [141, 132] on span "OFF" at bounding box center [138, 134] width 9 height 5
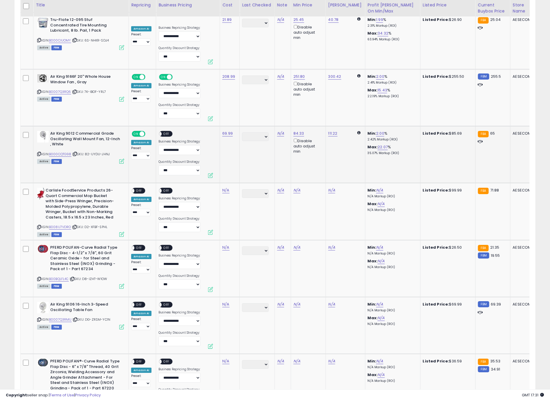
click at [172, 131] on div "ON OFF" at bounding box center [168, 134] width 19 height 7
click at [170, 132] on span "OFF" at bounding box center [166, 134] width 9 height 5
click at [39, 226] on icon at bounding box center [39, 227] width 4 height 3
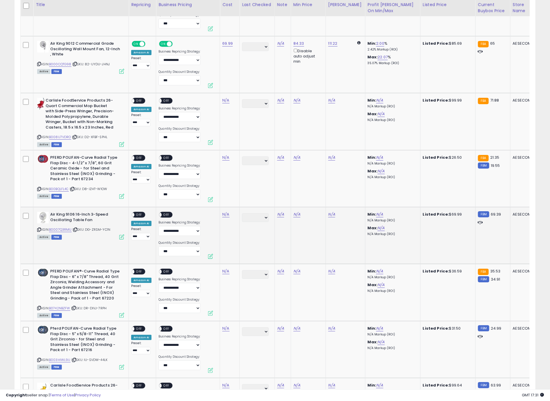
scroll to position [817, 0]
click at [225, 100] on link "N/A" at bounding box center [225, 100] width 7 height 6
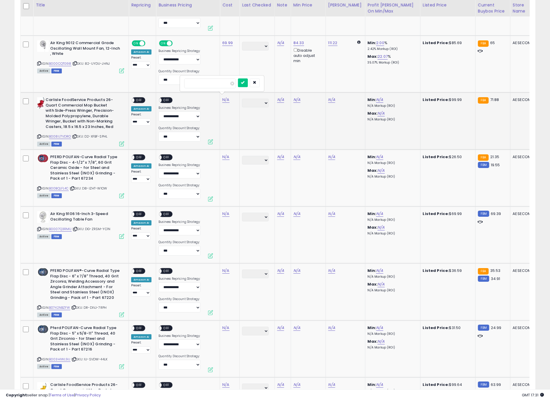
type input "*****"
click button "submit" at bounding box center [243, 82] width 10 height 9
click at [140, 100] on span "OFF" at bounding box center [138, 100] width 9 height 5
click at [172, 98] on div "ON OFF" at bounding box center [166, 100] width 14 height 6
click at [166, 99] on span "OFF" at bounding box center [166, 100] width 9 height 5
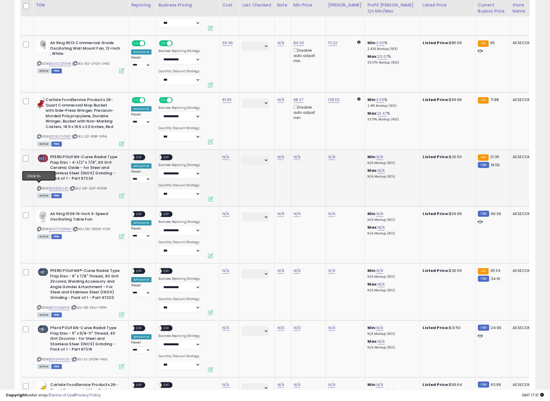
click at [38, 187] on icon at bounding box center [39, 188] width 4 height 3
click at [225, 155] on link "N/A" at bounding box center [225, 157] width 7 height 6
type input "*****"
click button "submit" at bounding box center [243, 140] width 10 height 9
click at [141, 156] on span "OFF" at bounding box center [138, 157] width 9 height 5
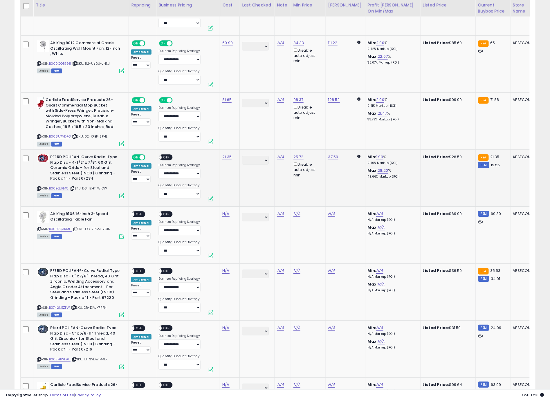
click at [162, 155] on span "OFF" at bounding box center [166, 157] width 9 height 5
click at [39, 228] on icon at bounding box center [39, 229] width 4 height 3
click at [224, 212] on link "N/A" at bounding box center [225, 214] width 7 height 6
type input "*****"
click button "submit" at bounding box center [243, 196] width 10 height 9
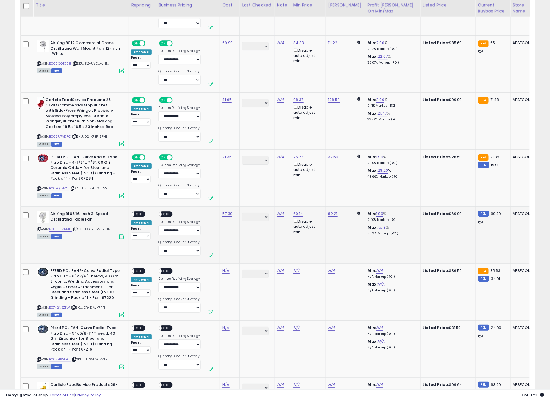
click at [141, 214] on span "OFF" at bounding box center [138, 214] width 9 height 5
click at [162, 214] on span "OFF" at bounding box center [166, 214] width 9 height 5
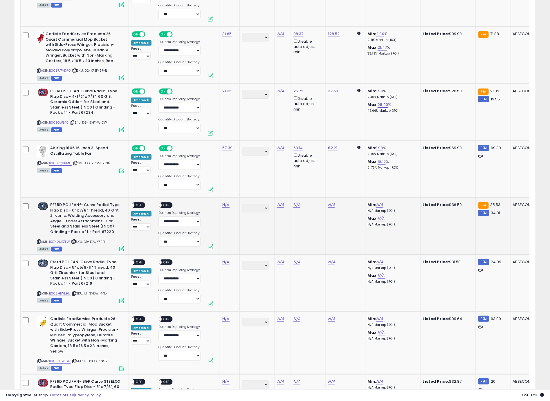
scroll to position [900, 0]
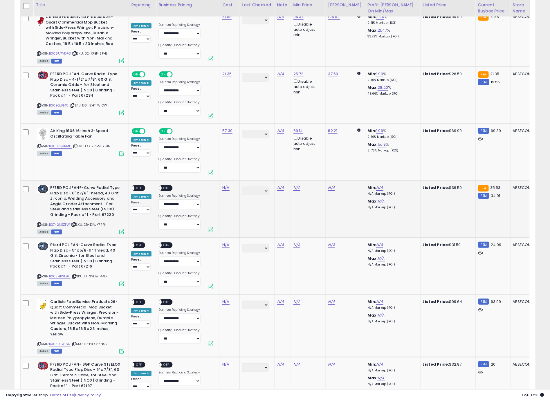
click at [40, 223] on icon at bounding box center [39, 224] width 4 height 3
click at [223, 189] on td "N/A" at bounding box center [230, 209] width 20 height 57
click at [224, 187] on link "N/A" at bounding box center [225, 188] width 7 height 6
type input "*****"
click button "submit" at bounding box center [243, 170] width 10 height 9
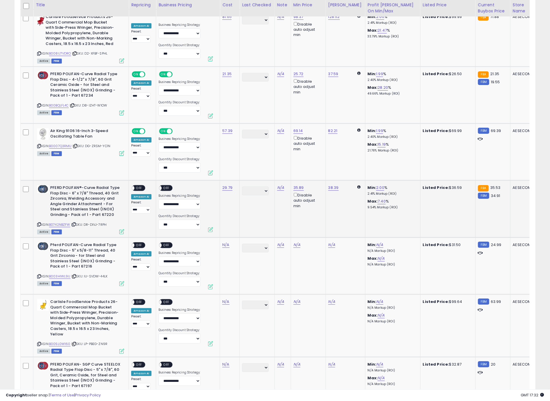
click at [135, 188] on div "ON OFF" at bounding box center [130, 188] width 14 height 5
click at [165, 186] on span "OFF" at bounding box center [166, 188] width 9 height 5
click at [140, 186] on span "OFF" at bounding box center [138, 188] width 9 height 5
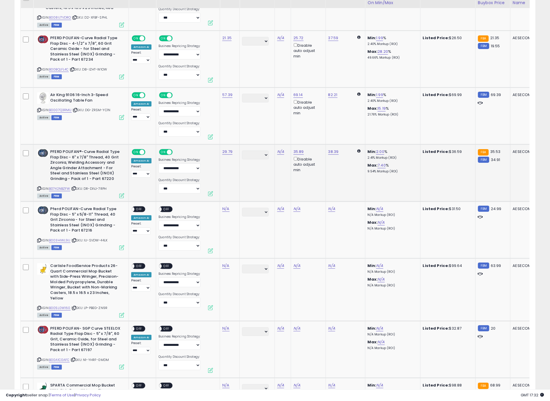
scroll to position [944, 0]
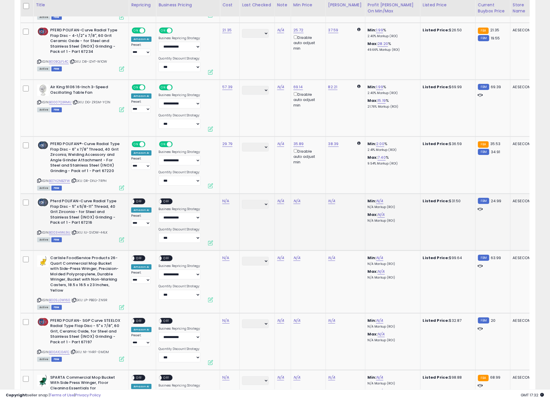
click at [40, 231] on icon at bounding box center [39, 232] width 4 height 3
click at [225, 199] on link "N/A" at bounding box center [225, 201] width 7 height 6
type input "*****"
click button "submit" at bounding box center [243, 183] width 10 height 9
click at [145, 200] on div "**********" at bounding box center [141, 213] width 20 height 28
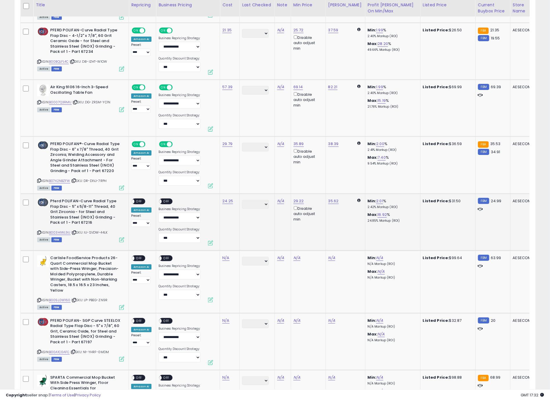
click at [142, 199] on span "OFF" at bounding box center [138, 201] width 9 height 5
click at [162, 199] on span "OFF" at bounding box center [166, 201] width 9 height 5
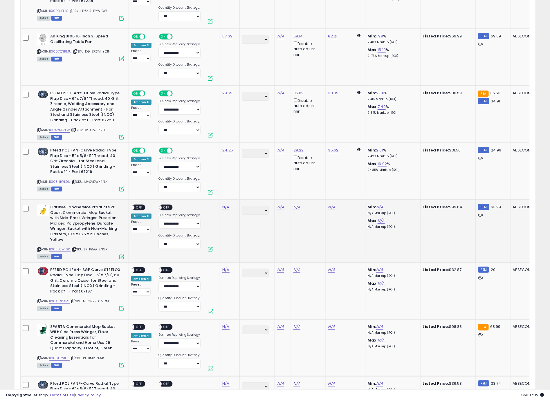
scroll to position [1000, 0]
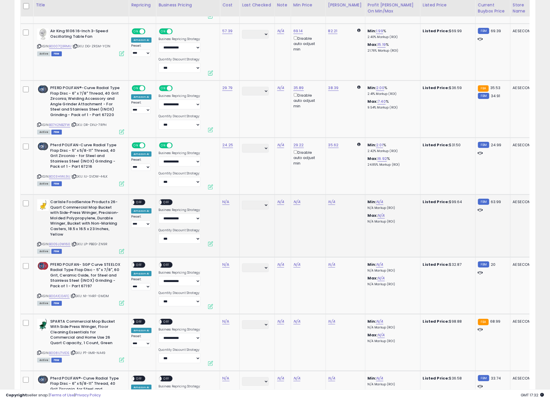
click at [40, 243] on icon at bounding box center [39, 244] width 4 height 3
click at [222, 200] on link "N/A" at bounding box center [225, 202] width 7 height 6
type input "*****"
click button "submit" at bounding box center [243, 184] width 10 height 9
click at [143, 200] on span "OFF" at bounding box center [138, 202] width 9 height 5
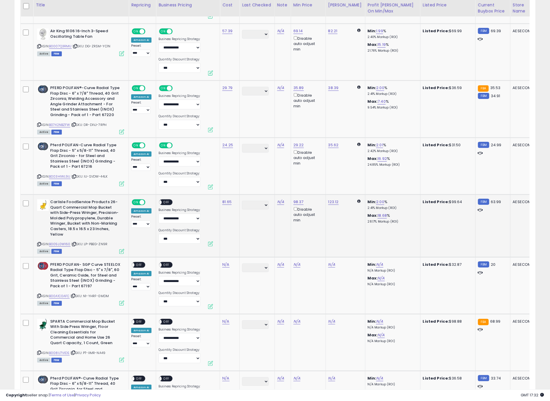
click at [165, 200] on span "OFF" at bounding box center [166, 202] width 9 height 5
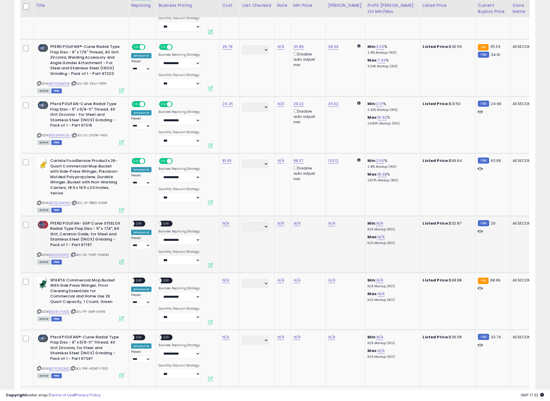
scroll to position [1042, 0]
click at [39, 253] on icon at bounding box center [39, 254] width 4 height 3
click at [226, 220] on link "N/A" at bounding box center [225, 223] width 7 height 6
type input "*****"
click button "submit" at bounding box center [243, 205] width 10 height 9
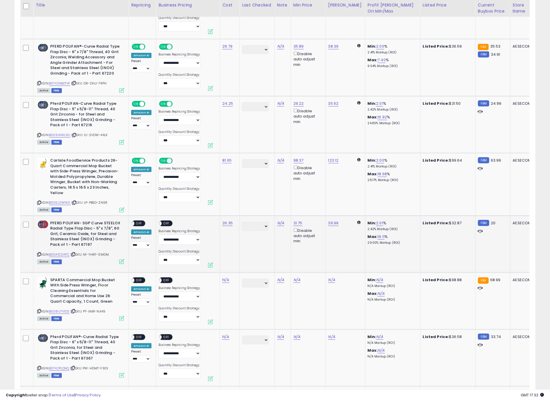
click at [136, 221] on span "OFF" at bounding box center [138, 223] width 9 height 5
click at [166, 221] on span "OFF" at bounding box center [166, 223] width 9 height 5
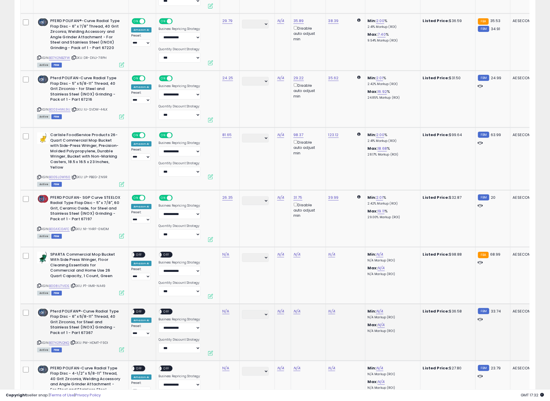
scroll to position [1169, 0]
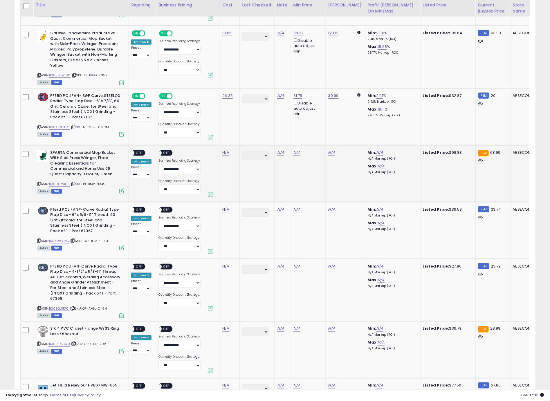
click at [39, 182] on icon at bounding box center [39, 183] width 4 height 3
click at [225, 150] on link "N/A" at bounding box center [225, 153] width 7 height 6
click button "submit" at bounding box center [243, 134] width 10 height 9
click at [139, 150] on span "OFF" at bounding box center [138, 152] width 9 height 5
click at [164, 150] on span "OFF" at bounding box center [166, 152] width 9 height 5
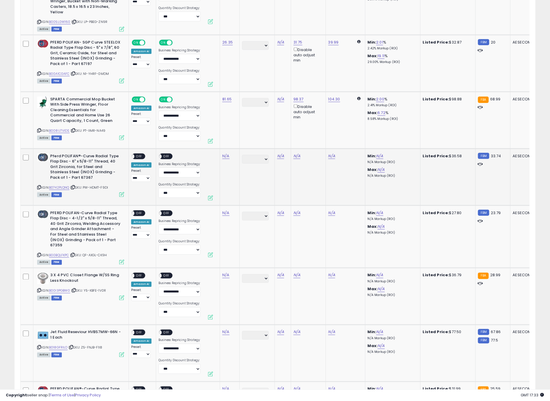
scroll to position [1227, 0]
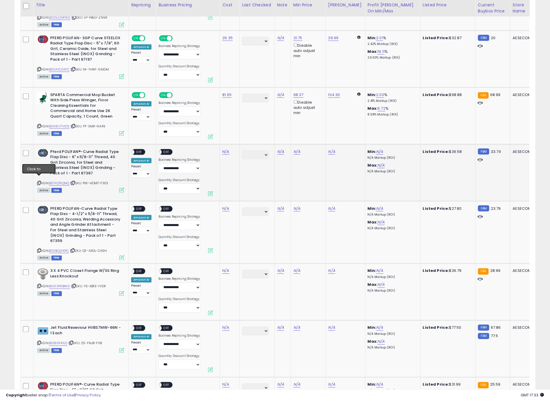
click at [38, 181] on icon at bounding box center [39, 182] width 4 height 3
click at [228, 150] on link "N/A" at bounding box center [225, 152] width 7 height 6
type input "*****"
click button "submit" at bounding box center [243, 133] width 10 height 9
click at [137, 150] on span "OFF" at bounding box center [138, 152] width 9 height 5
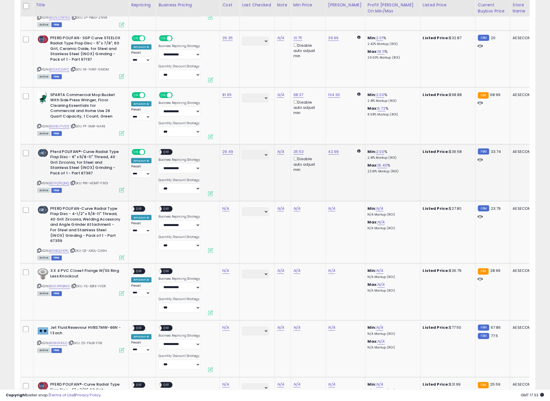
click at [167, 150] on span "OFF" at bounding box center [166, 152] width 9 height 5
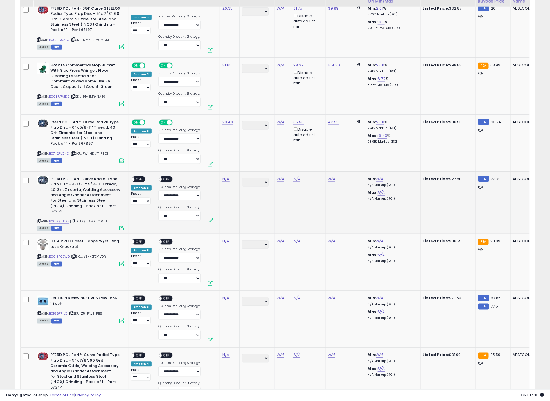
scroll to position [1260, 0]
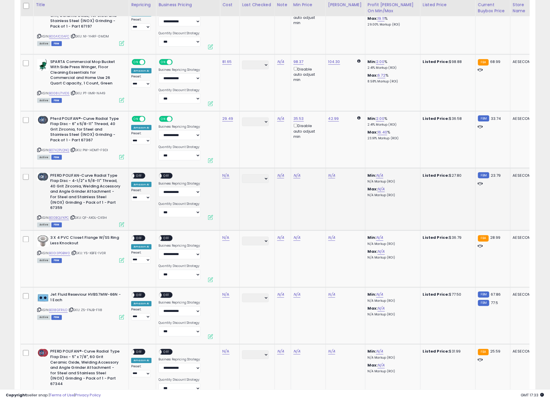
click at [39, 216] on icon at bounding box center [39, 217] width 4 height 3
click at [226, 173] on div "N/A" at bounding box center [228, 175] width 13 height 5
click at [227, 173] on link "N/A" at bounding box center [225, 176] width 7 height 6
type input "*****"
click button "submit" at bounding box center [243, 156] width 10 height 9
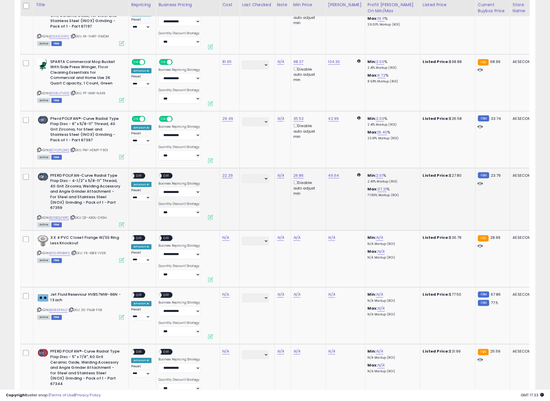
click at [146, 174] on div "**********" at bounding box center [141, 187] width 20 height 28
click at [141, 173] on span "OFF" at bounding box center [138, 175] width 9 height 5
click at [167, 173] on span "OFF" at bounding box center [166, 175] width 9 height 5
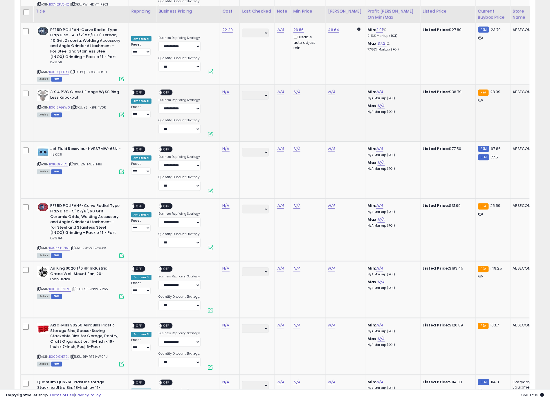
scroll to position [1405, 0]
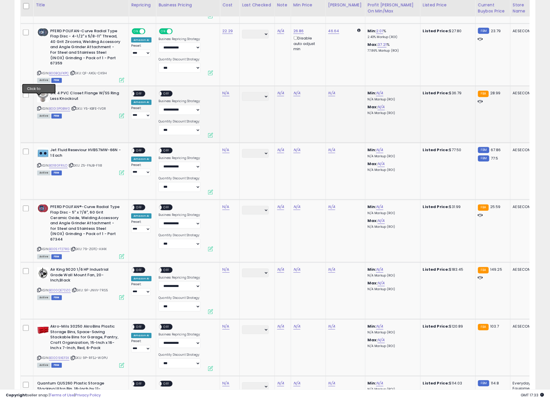
click at [38, 107] on icon at bounding box center [39, 108] width 4 height 3
click at [226, 91] on link "N/A" at bounding box center [225, 94] width 7 height 6
type input "*****"
click button "submit" at bounding box center [243, 69] width 10 height 9
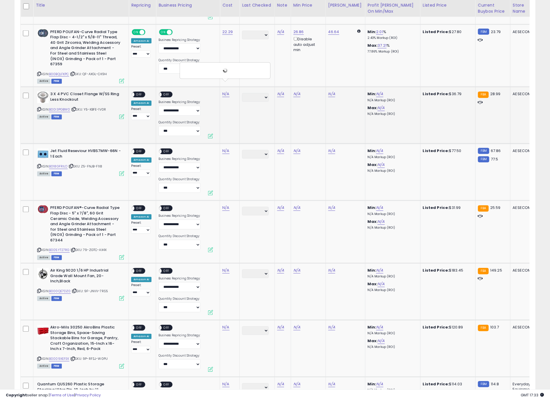
scroll to position [1404, 0]
click at [140, 93] on span "OFF" at bounding box center [138, 95] width 9 height 5
click at [168, 93] on span "OFF" at bounding box center [166, 95] width 9 height 5
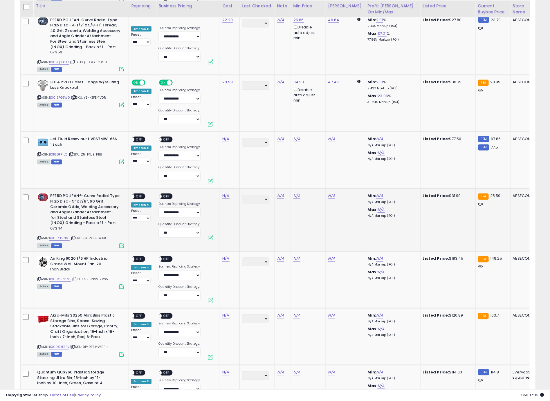
scroll to position [1417, 0]
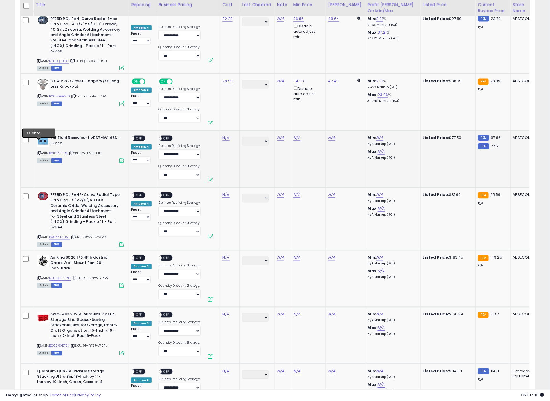
click at [39, 152] on icon at bounding box center [39, 153] width 4 height 3
click at [224, 135] on link "N/A" at bounding box center [225, 138] width 7 height 6
type input "*****"
click button "submit" at bounding box center [243, 113] width 10 height 9
click at [143, 136] on span "OFF" at bounding box center [138, 138] width 9 height 5
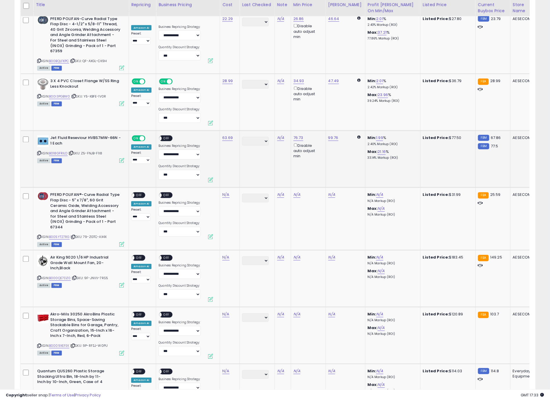
click at [168, 136] on span "OFF" at bounding box center [166, 138] width 9 height 5
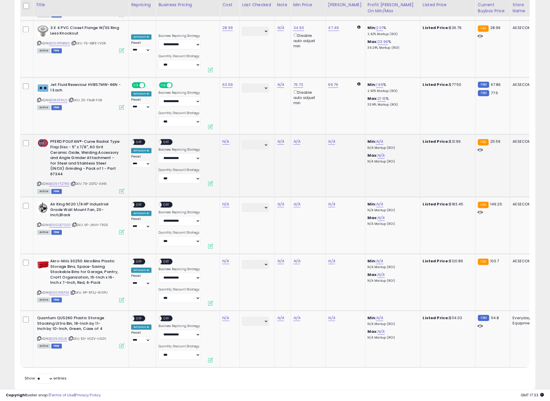
scroll to position [1470, 0]
click at [40, 182] on icon at bounding box center [39, 183] width 4 height 3
click at [226, 139] on link "N/A" at bounding box center [225, 142] width 7 height 6
type input "*****"
click button "submit" at bounding box center [243, 116] width 10 height 9
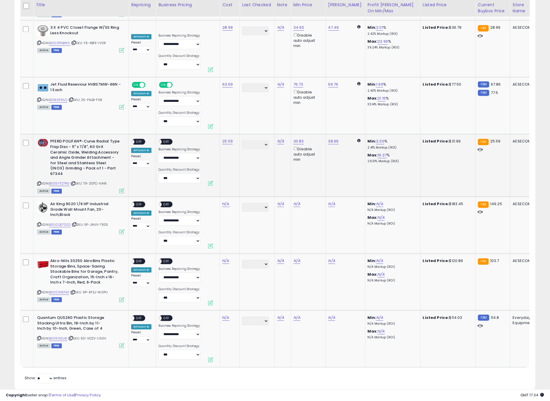
click at [142, 140] on span "OFF" at bounding box center [138, 142] width 9 height 5
click at [165, 140] on span "OFF" at bounding box center [166, 142] width 9 height 5
click at [38, 223] on icon at bounding box center [39, 224] width 4 height 3
click at [223, 202] on link "N/A" at bounding box center [225, 205] width 7 height 6
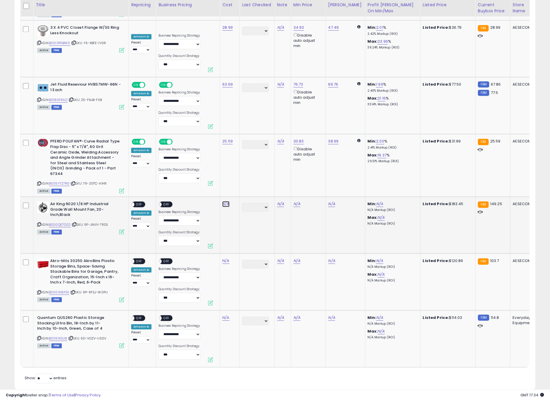
click at [223, 202] on link "N/A" at bounding box center [225, 205] width 7 height 6
click button "submit" at bounding box center [243, 173] width 10 height 9
click at [137, 202] on span "OFF" at bounding box center [138, 204] width 9 height 5
click at [170, 202] on div "ON OFF" at bounding box center [166, 205] width 14 height 6
click at [166, 202] on div "ON OFF" at bounding box center [166, 205] width 14 height 6
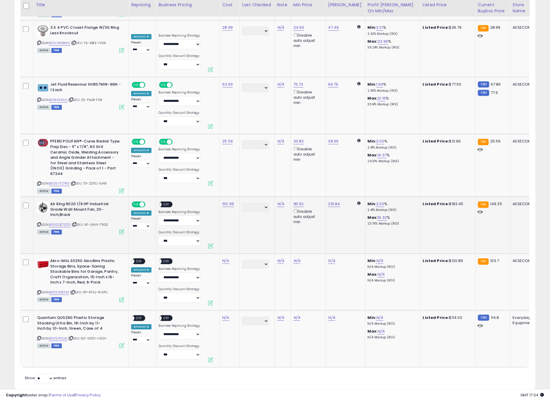
click at [167, 202] on span "OFF" at bounding box center [166, 204] width 9 height 5
click at [39, 291] on icon at bounding box center [39, 292] width 4 height 3
click at [226, 258] on link "N/A" at bounding box center [225, 261] width 7 height 6
type input "*****"
click button "submit" at bounding box center [243, 230] width 10 height 9
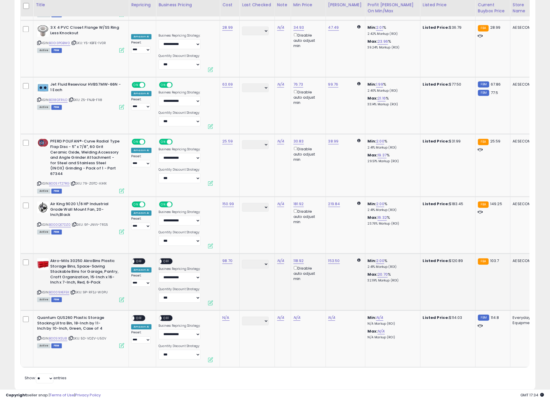
click at [140, 259] on span "OFF" at bounding box center [138, 261] width 9 height 5
click at [170, 259] on div "ON OFF" at bounding box center [166, 262] width 14 height 6
click at [159, 259] on span at bounding box center [159, 261] width 5 height 5
click at [40, 337] on icon at bounding box center [39, 338] width 4 height 3
click at [226, 315] on link "N/A" at bounding box center [225, 318] width 7 height 6
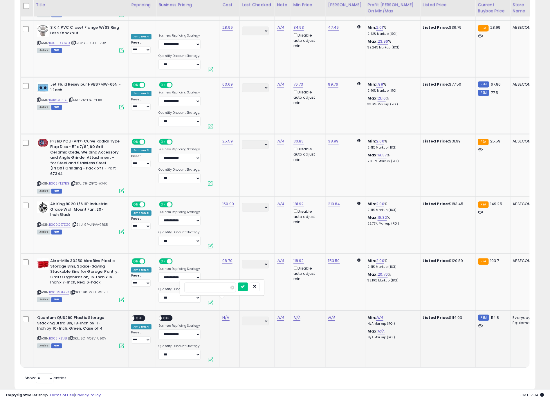
type input "*****"
click button "submit" at bounding box center [243, 287] width 10 height 9
click at [144, 316] on div "ON OFF" at bounding box center [139, 319] width 14 height 6
click at [141, 316] on span "OFF" at bounding box center [138, 318] width 9 height 5
click at [163, 316] on span "OFF" at bounding box center [166, 318] width 9 height 5
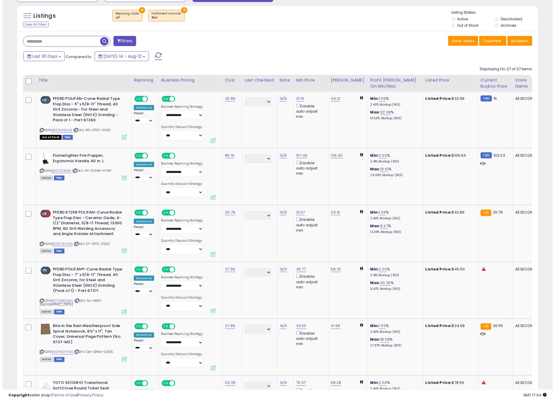
scroll to position [0, 0]
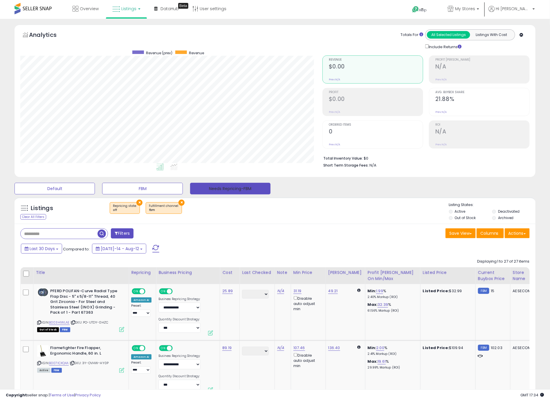
click at [220, 188] on button "Needs Repricing-FBM" at bounding box center [230, 189] width 80 height 12
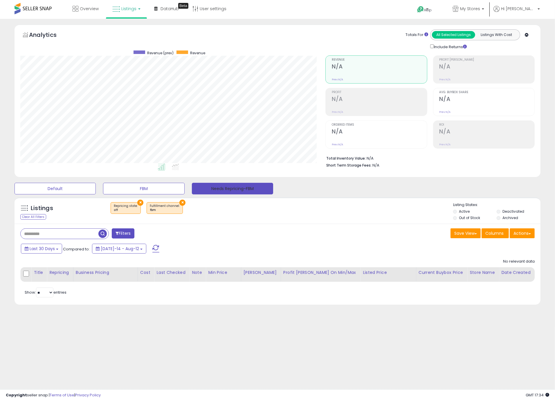
scroll to position [119, 305]
